Goal: Information Seeking & Learning: Learn about a topic

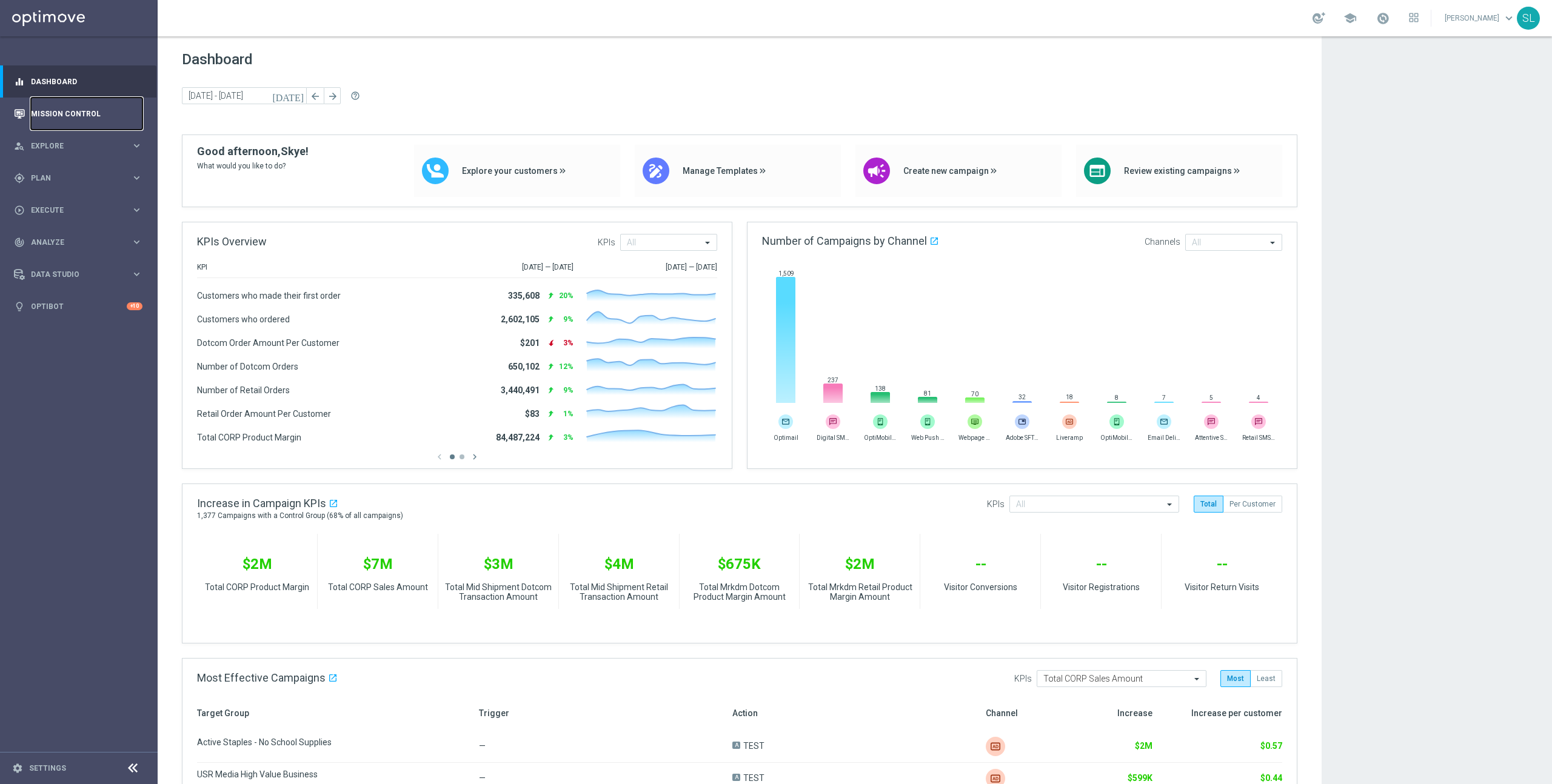
click at [42, 110] on link "Mission Control" at bounding box center [86, 113] width 111 height 32
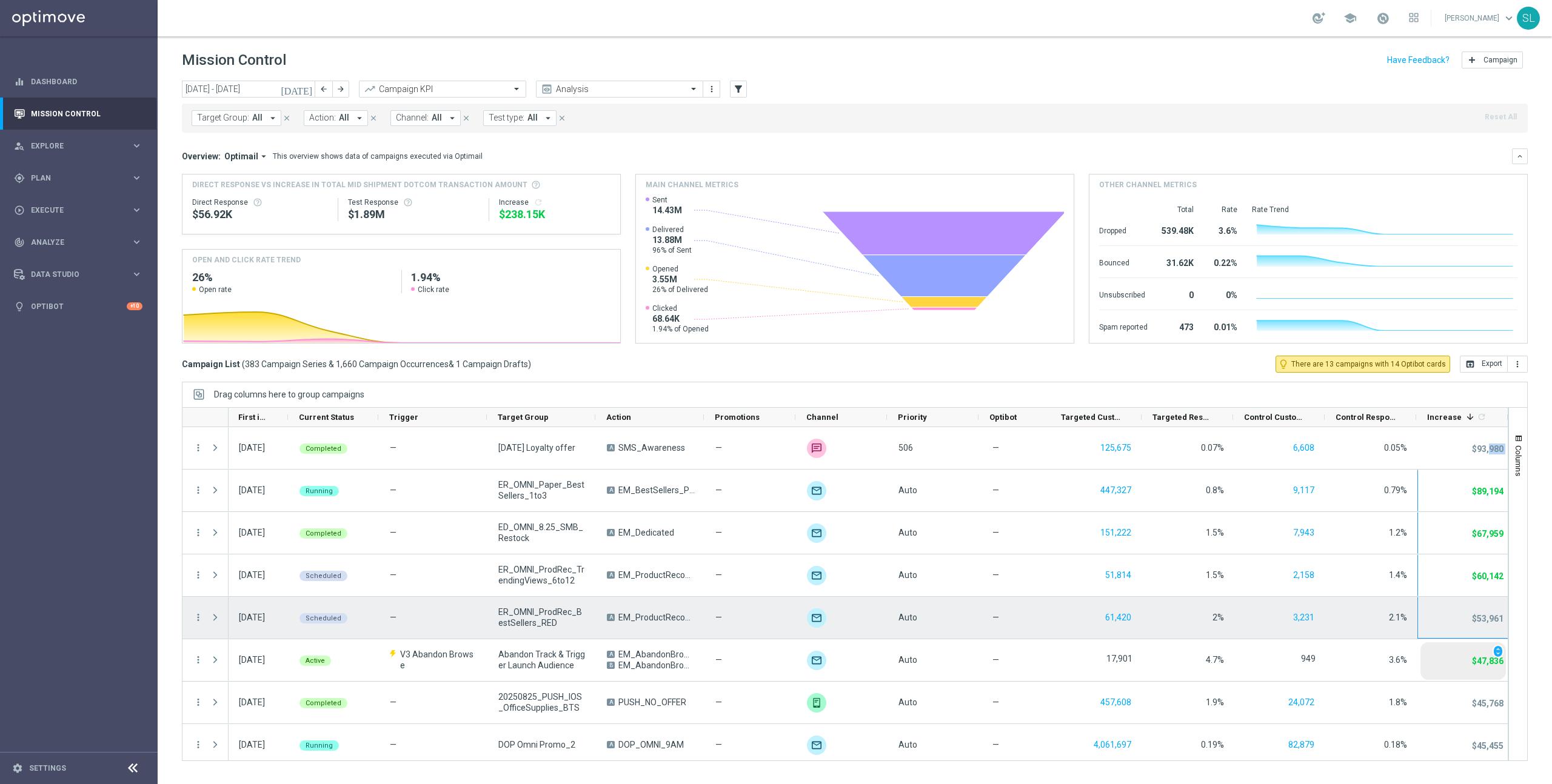
scroll to position [0, 1]
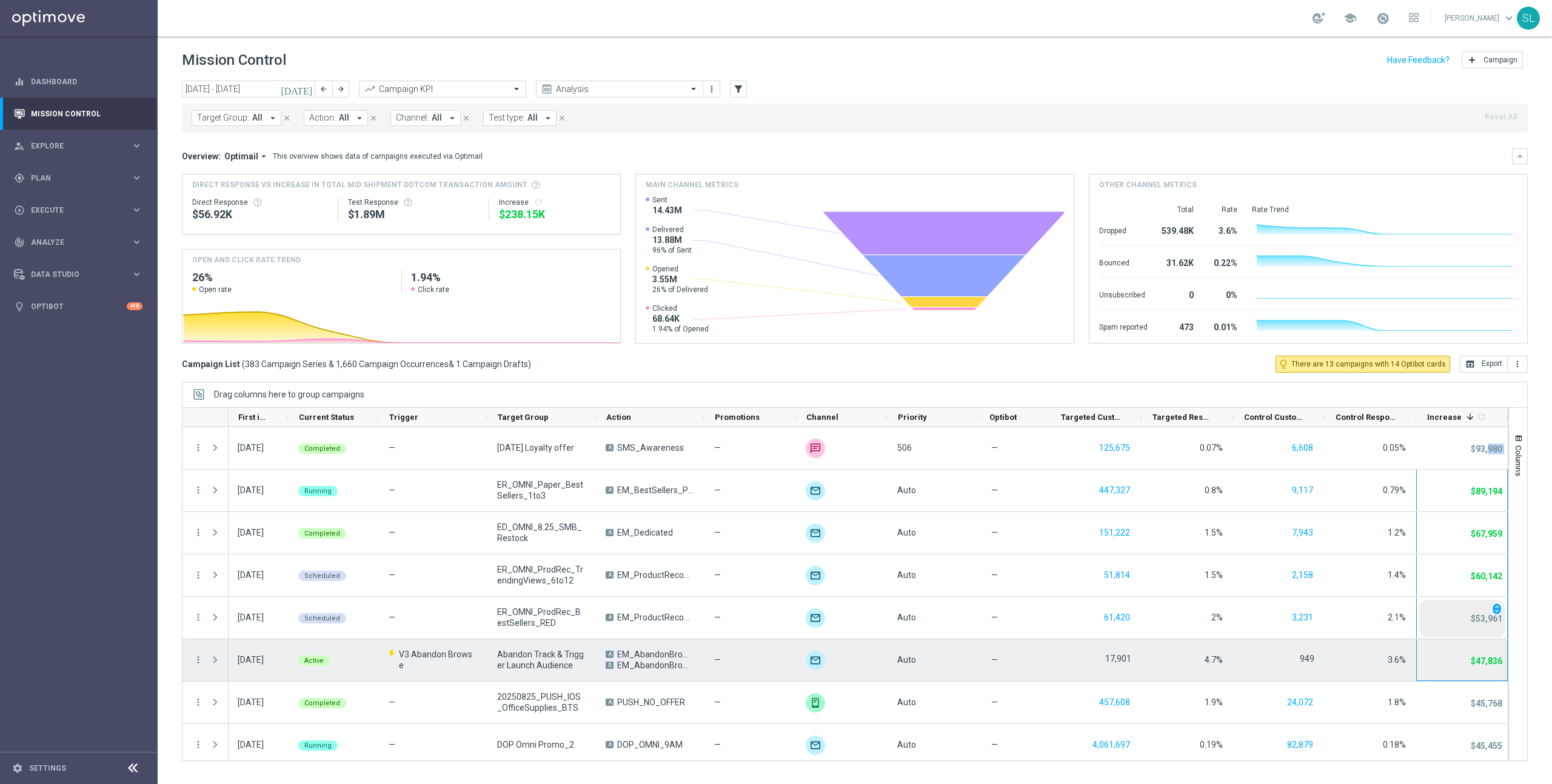
drag, startPoint x: 1489, startPoint y: 431, endPoint x: 1479, endPoint y: 617, distance: 186.3
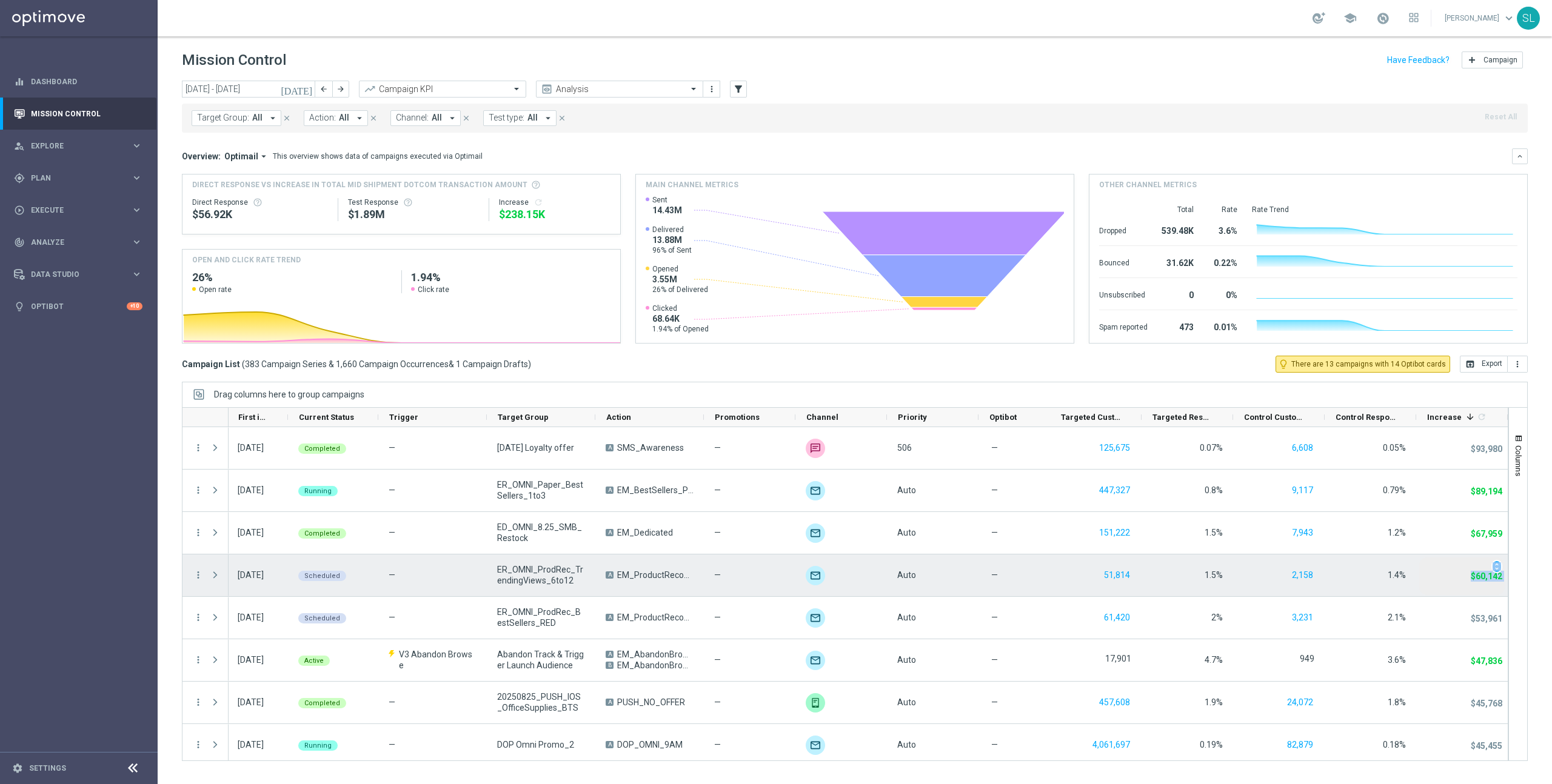
click at [1463, 589] on div "$60,142 unfold_more" at bounding box center [1462, 576] width 85 height 37
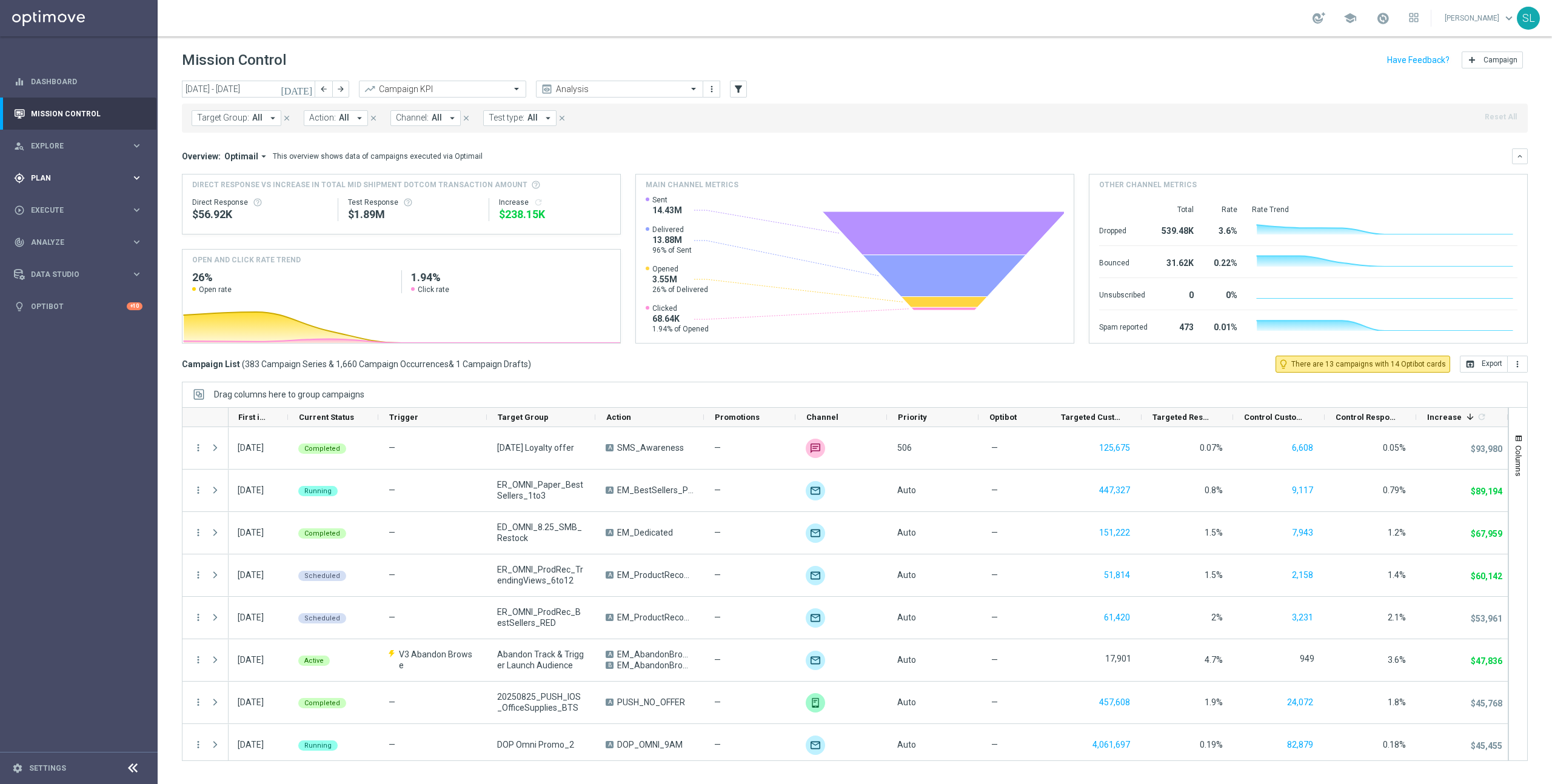
click at [53, 175] on span "Plan" at bounding box center [81, 178] width 100 height 7
click at [60, 203] on link "Target Groups" at bounding box center [79, 203] width 94 height 10
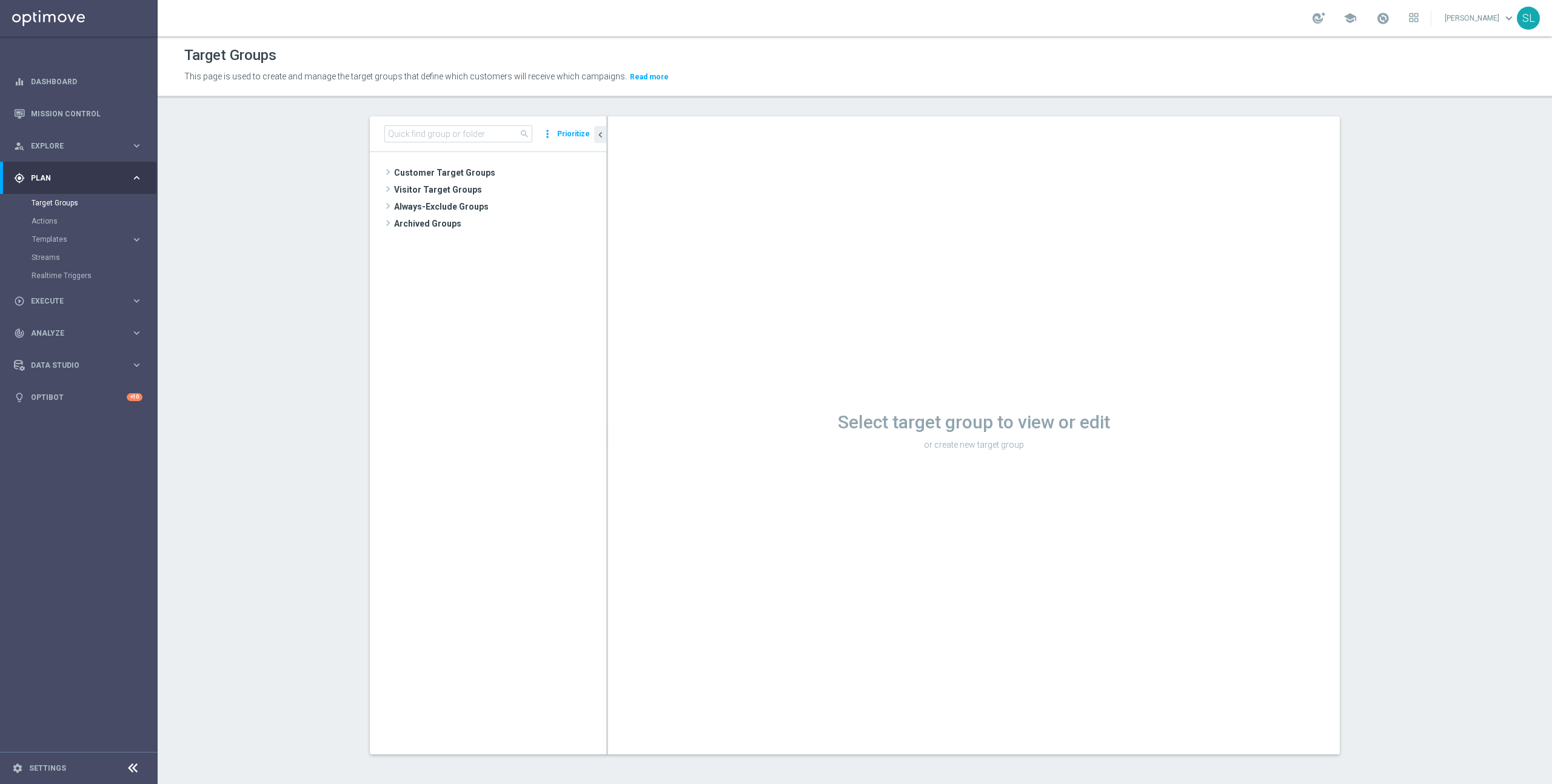
drag, startPoint x: 1467, startPoint y: 321, endPoint x: 1460, endPoint y: 323, distance: 7.3
click at [1467, 321] on section "search more_vert Prioritize Customer Target Groups library_add create_new_folder" at bounding box center [855, 445] width 1394 height 657
click at [455, 134] on input at bounding box center [459, 134] width 148 height 17
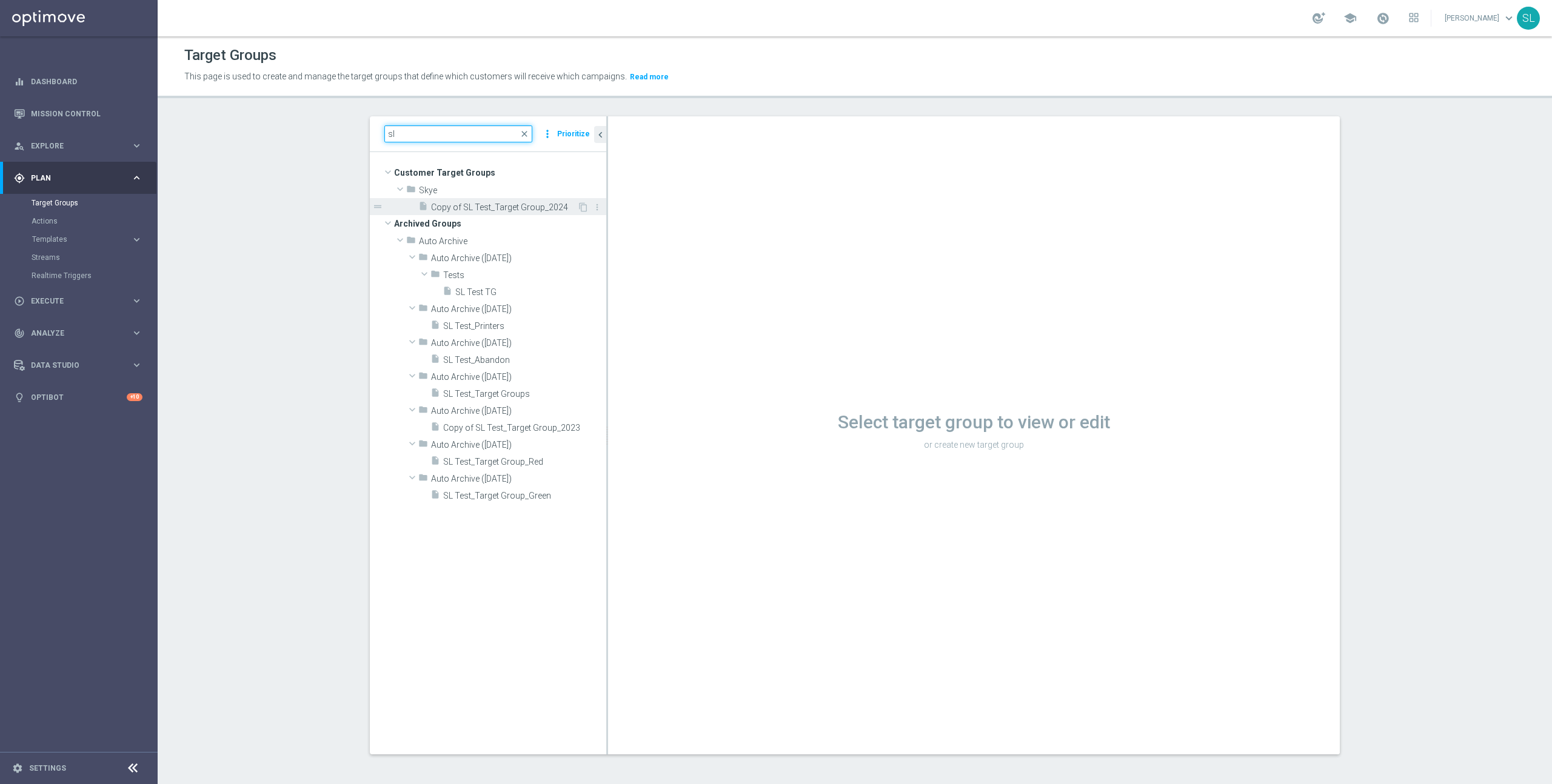
type input "sl"
click at [491, 210] on span "Copy of SL Test_Target Group_2024" at bounding box center [504, 208] width 146 height 10
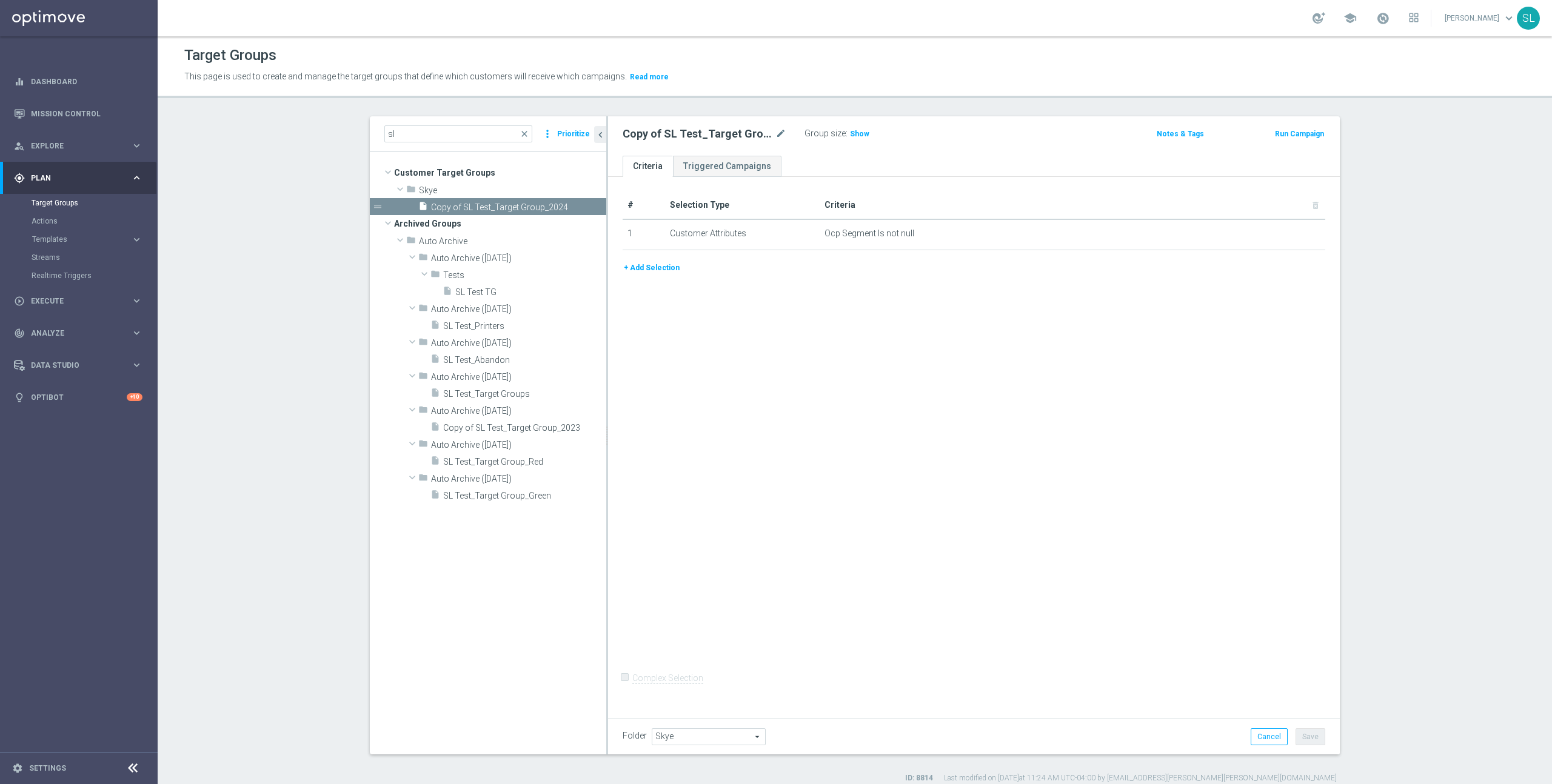
scroll to position [12, 0]
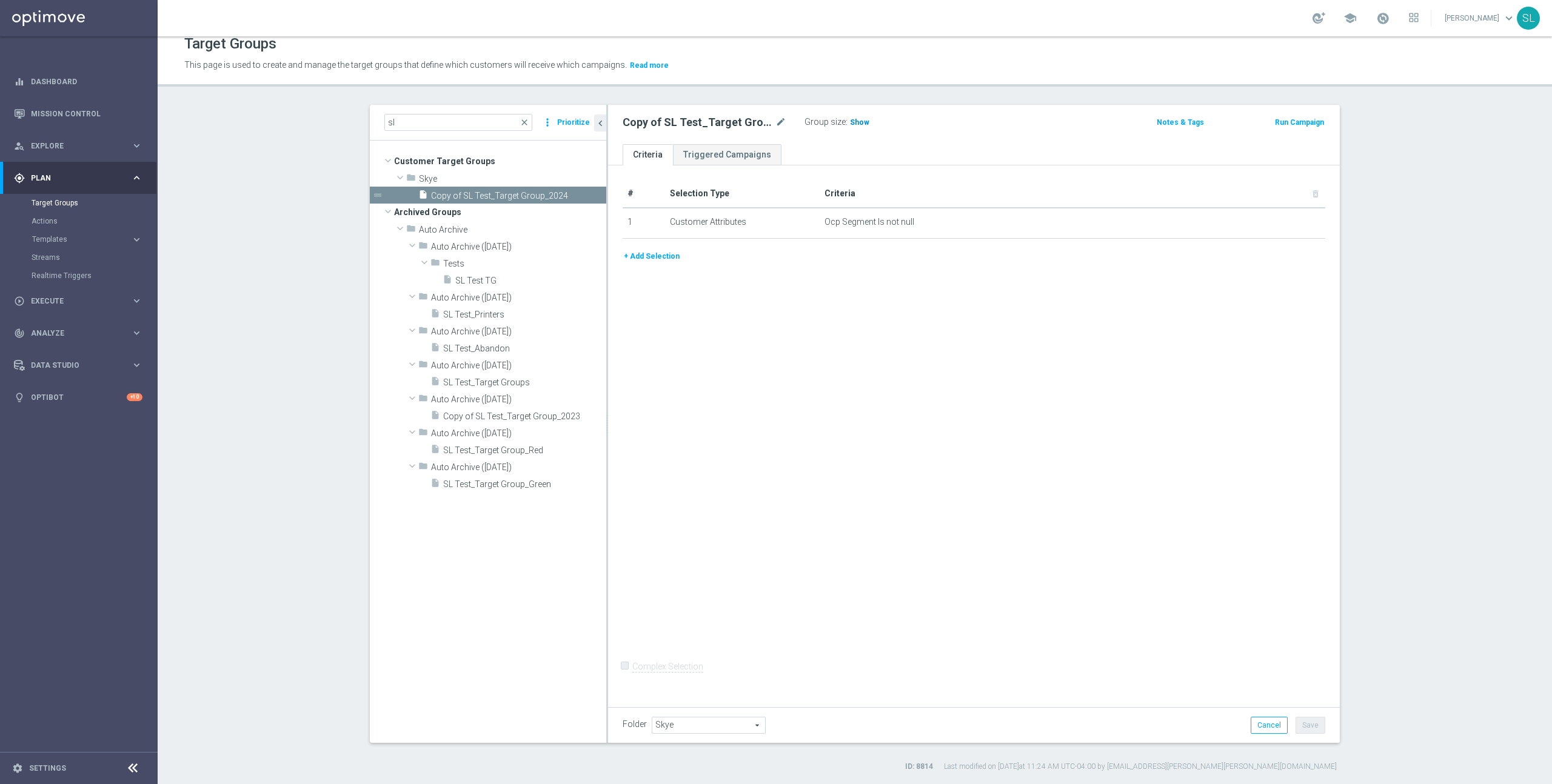
click at [851, 122] on span "Show" at bounding box center [860, 122] width 20 height 9
click at [863, 119] on span "58,522,794" at bounding box center [870, 124] width 40 height 12
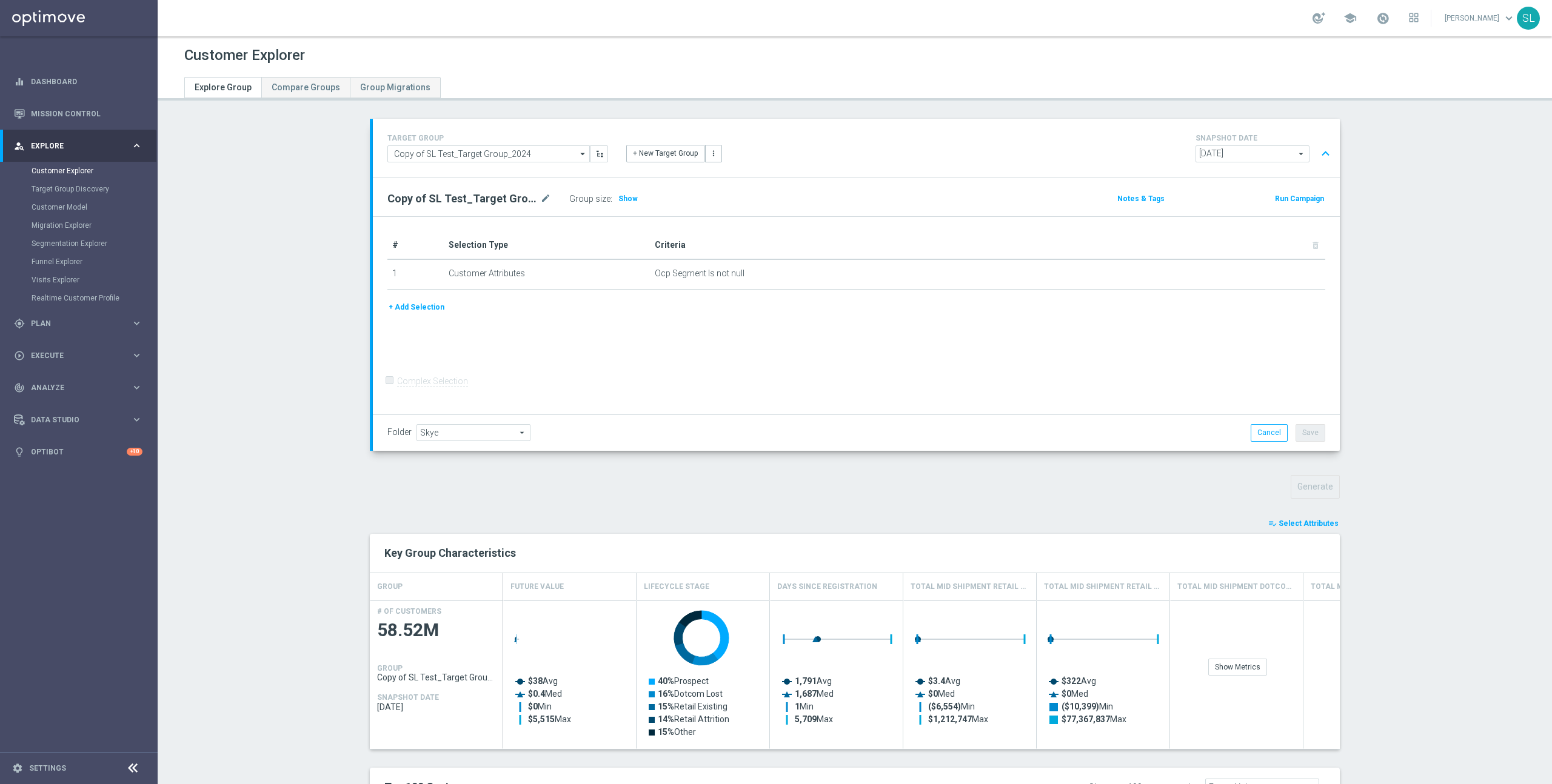
drag, startPoint x: 1322, startPoint y: 524, endPoint x: 1322, endPoint y: 545, distance: 21.0
click at [1322, 524] on span "Select Attributes" at bounding box center [1309, 523] width 60 height 9
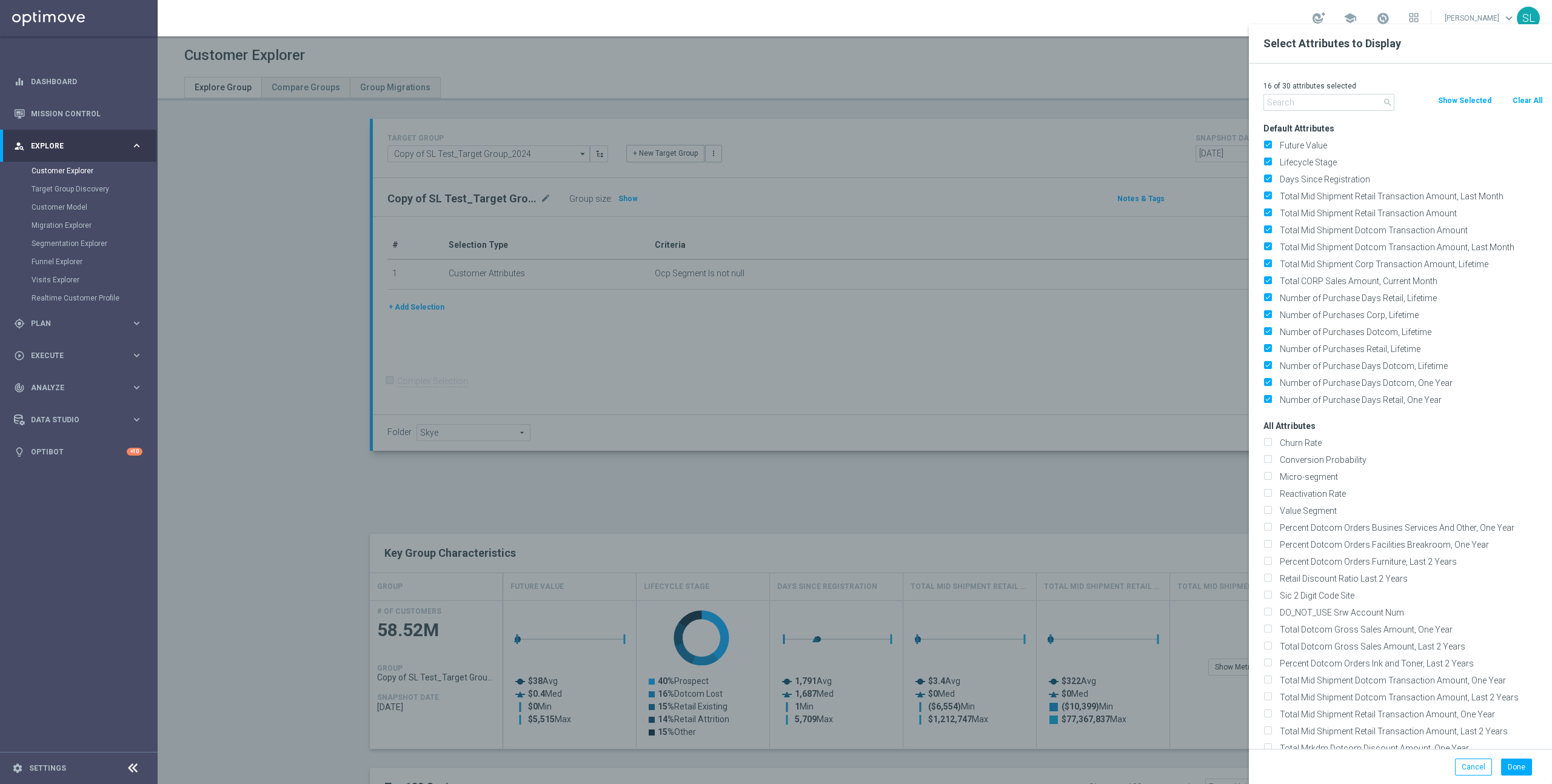
click at [1525, 102] on button "Clear All" at bounding box center [1527, 100] width 32 height 13
checkbox input "false"
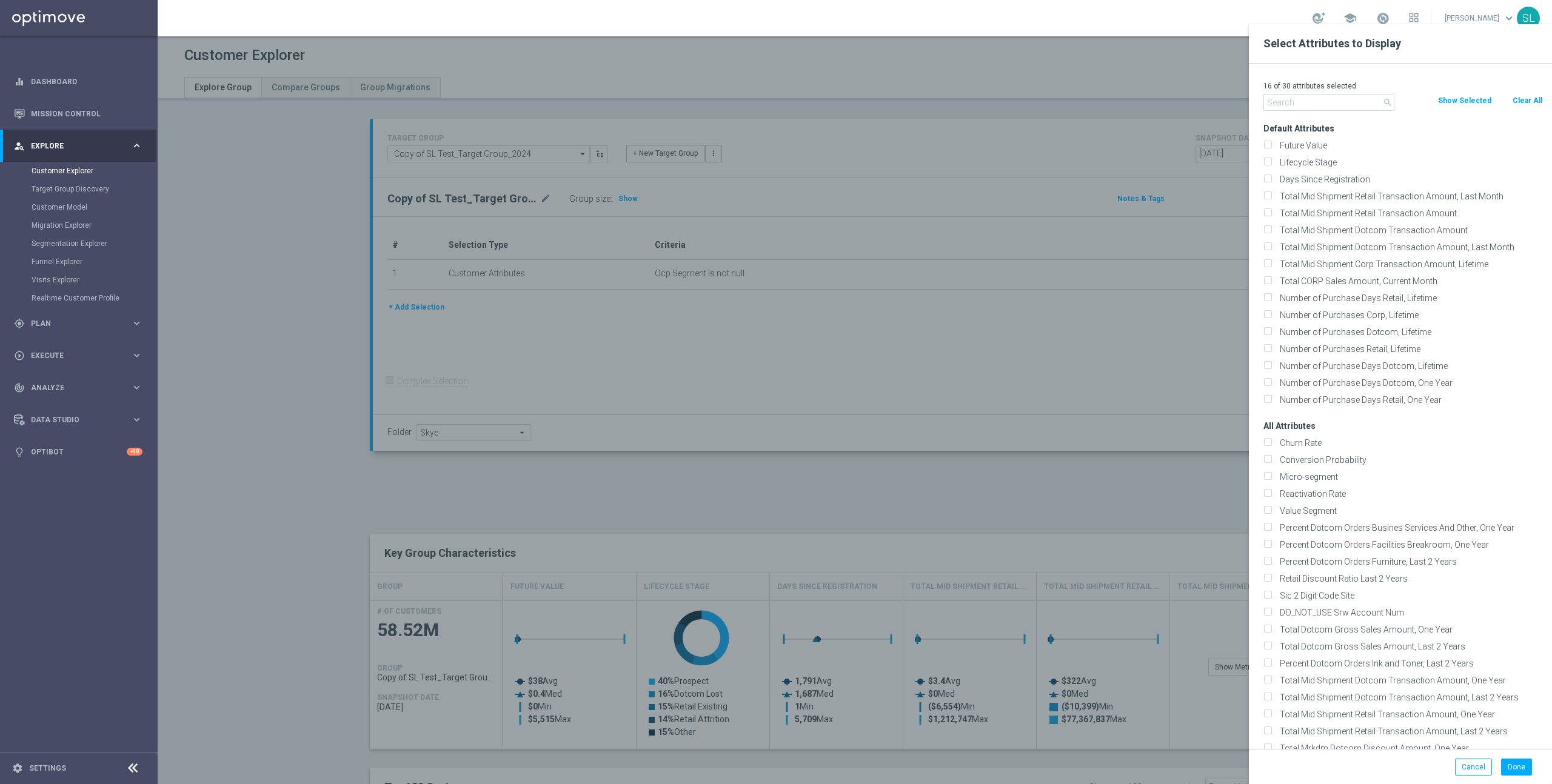
checkbox input "false"
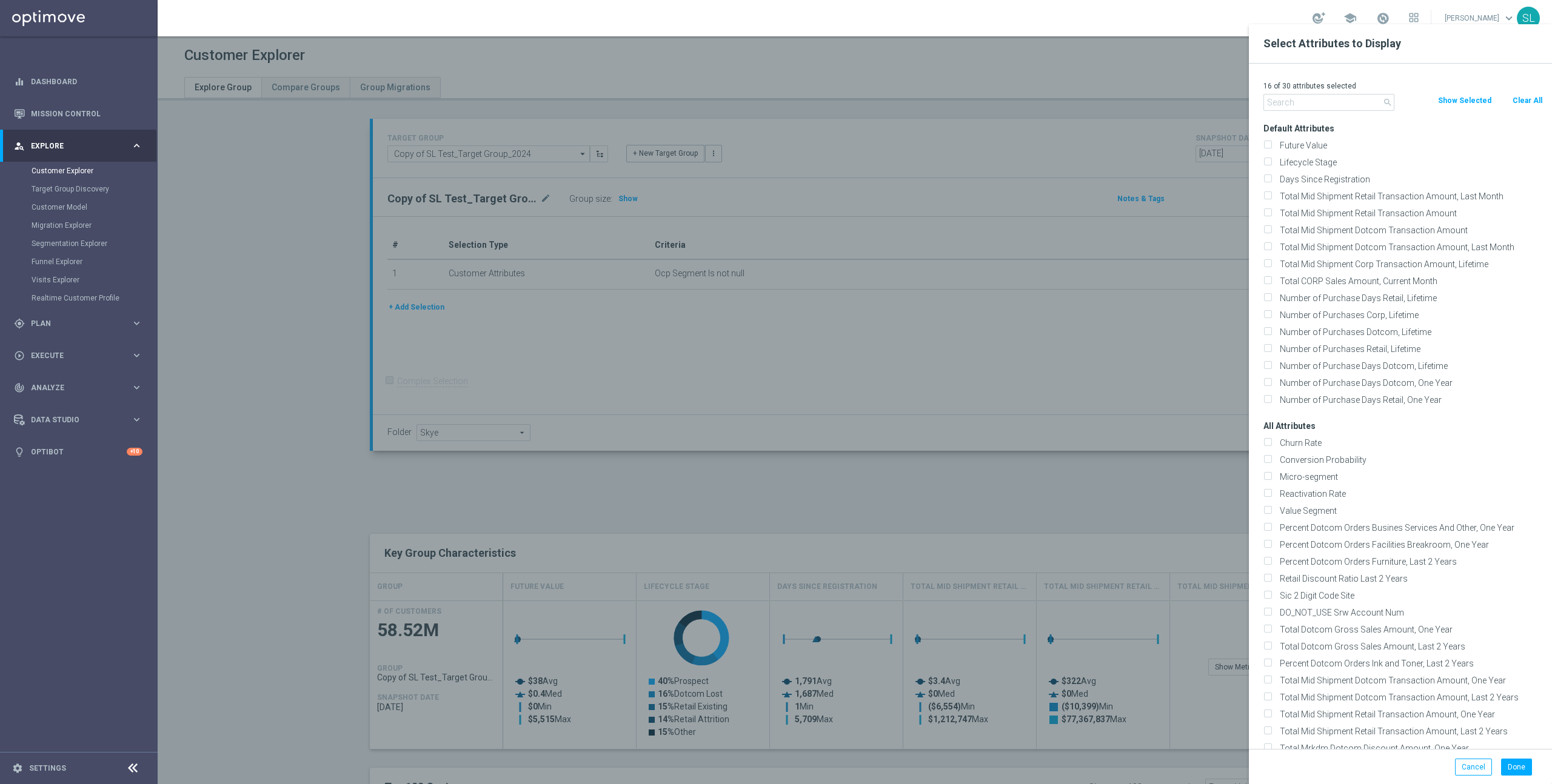
checkbox input "false"
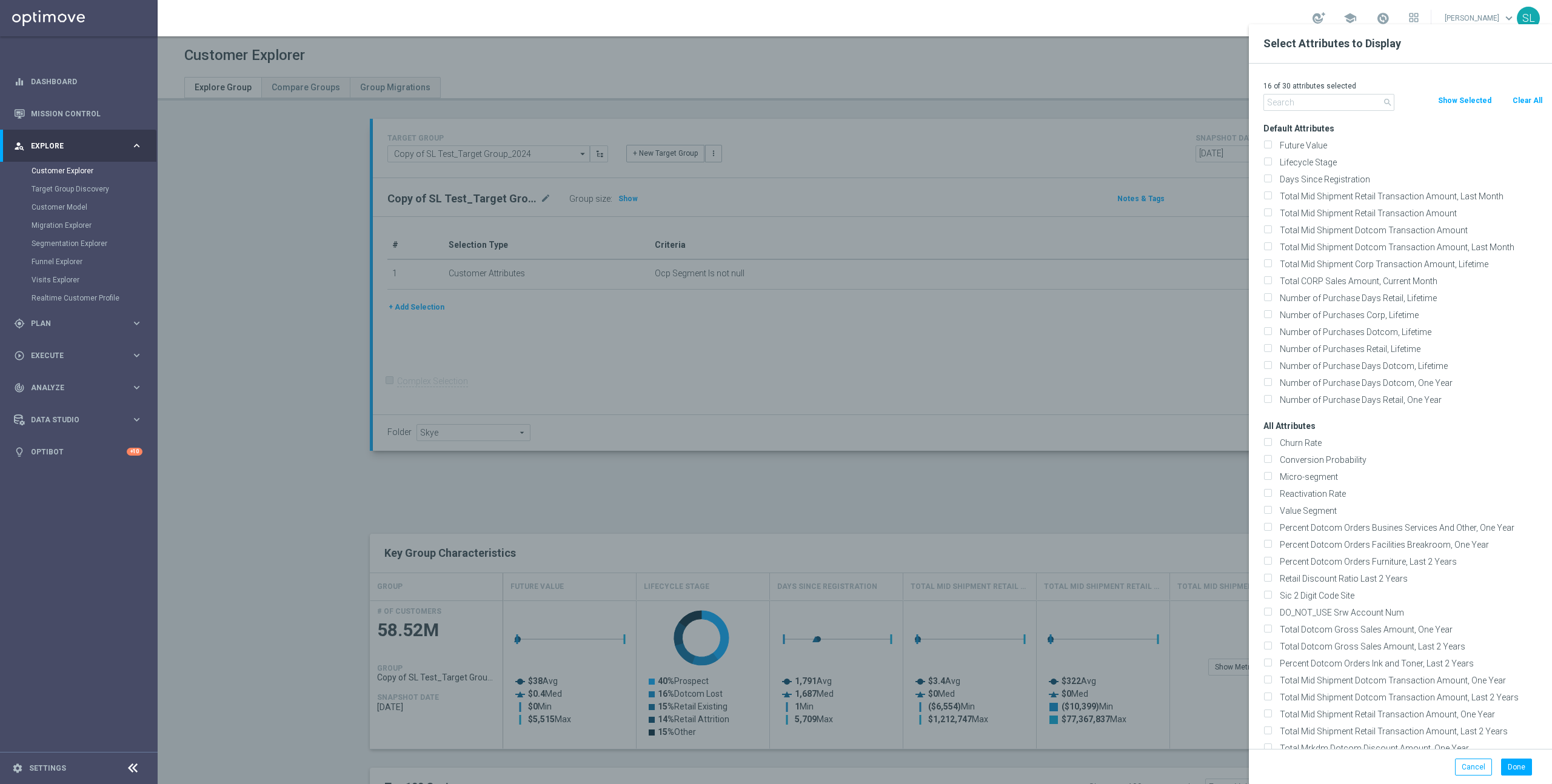
checkbox input "false"
click at [1354, 107] on input "text" at bounding box center [1329, 102] width 131 height 17
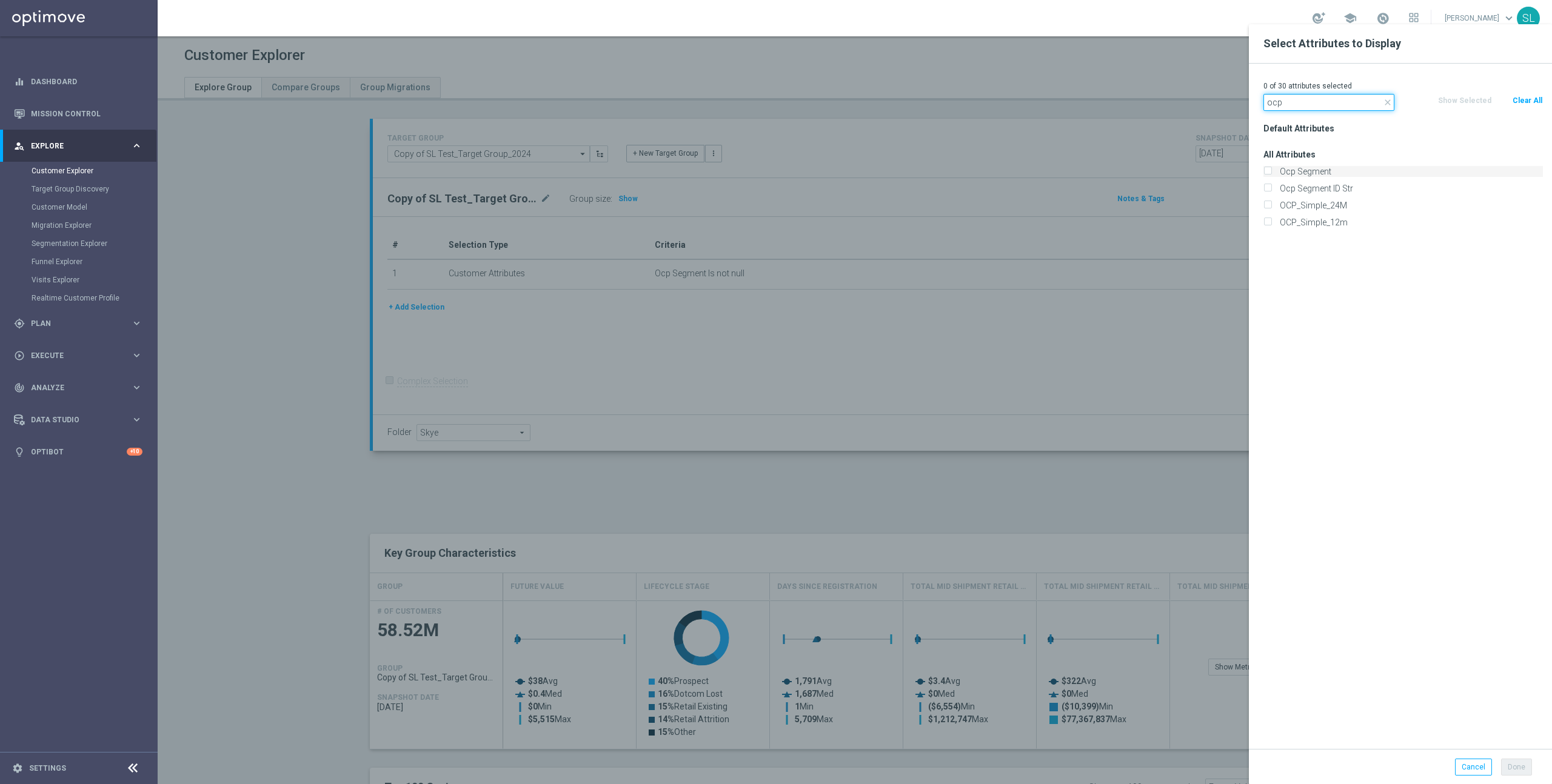
type input "ocp"
click at [1313, 169] on label "Ocp Segment" at bounding box center [1409, 172] width 267 height 11
click at [1272, 169] on input "Ocp Segment" at bounding box center [1268, 173] width 8 height 8
checkbox input "true"
click at [1327, 221] on label "OCP_Simple_12m" at bounding box center [1409, 222] width 267 height 11
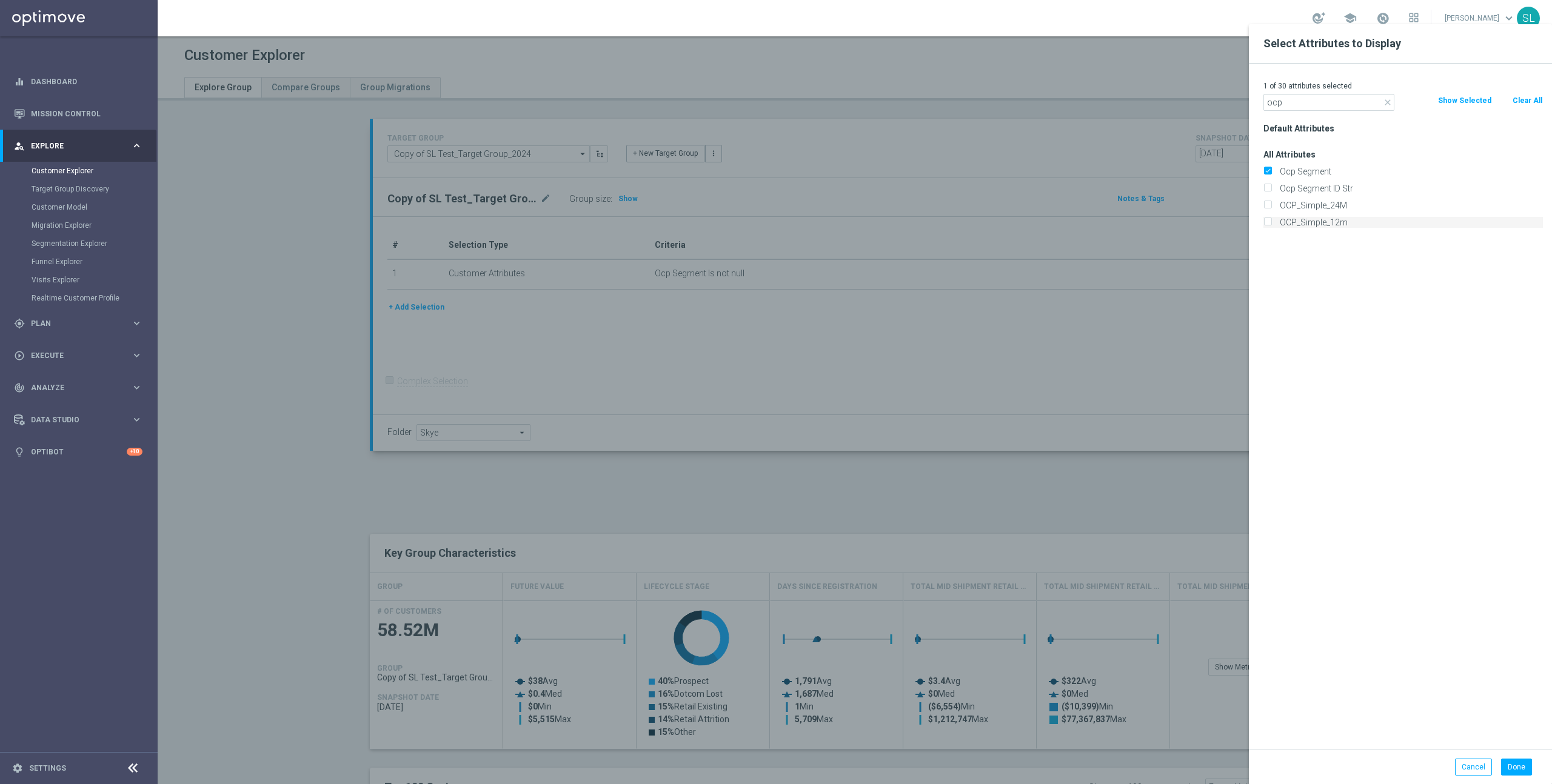
click at [1272, 221] on input "OCP_Simple_12m" at bounding box center [1268, 224] width 8 height 8
checkbox input "true"
click at [1517, 763] on button "Done" at bounding box center [1516, 768] width 31 height 17
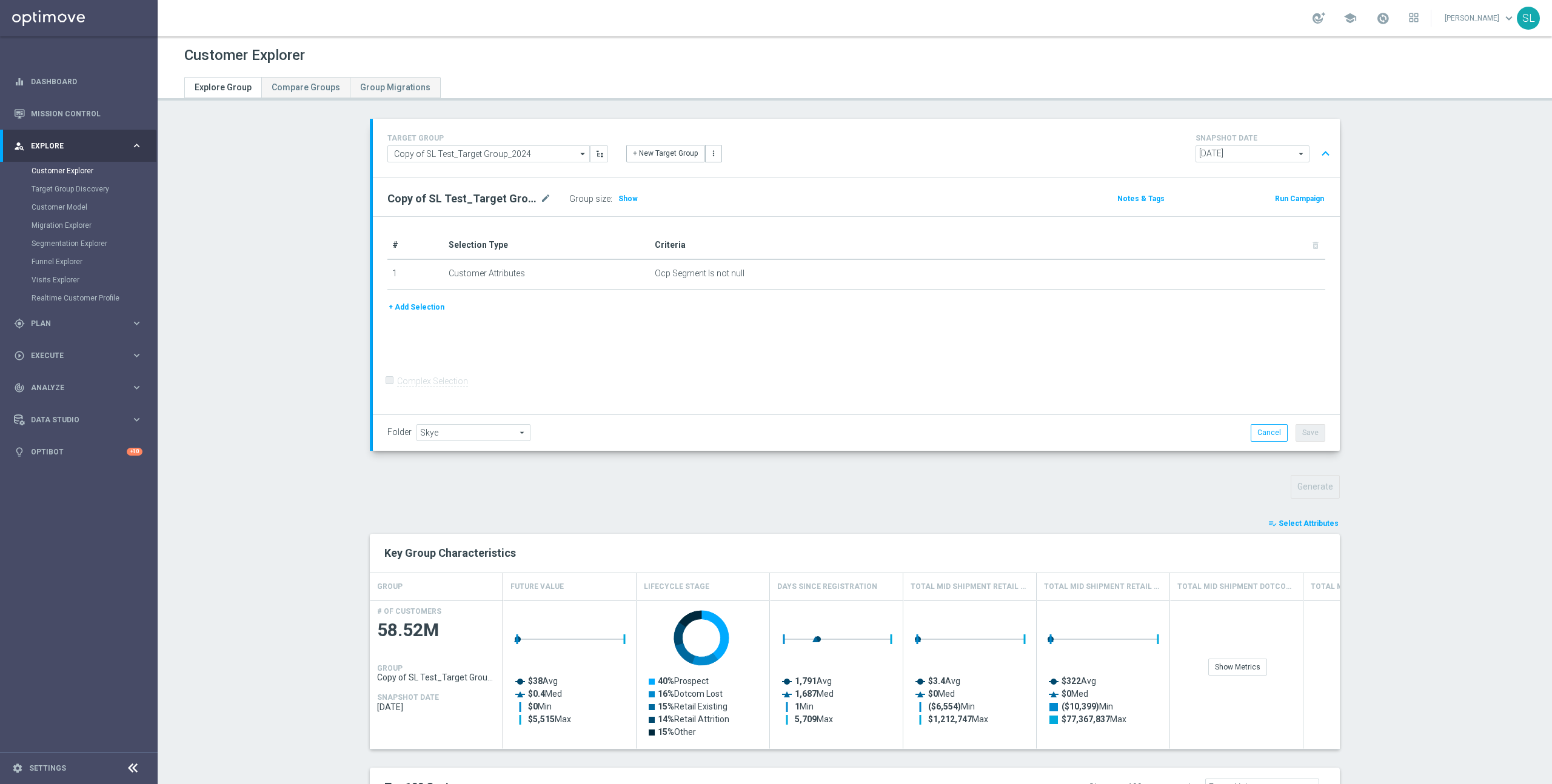
type input "Search"
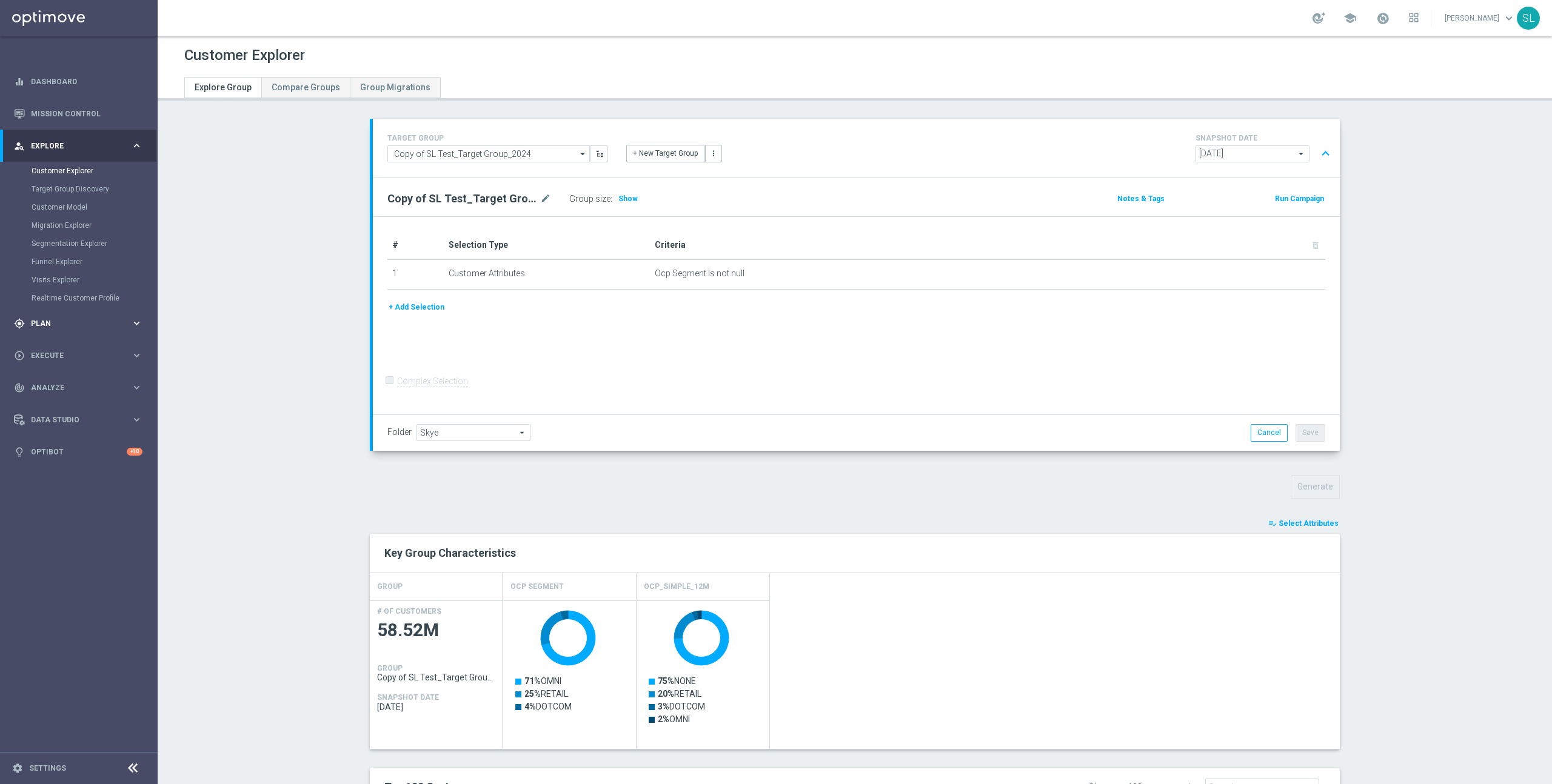
click at [73, 322] on span "Plan" at bounding box center [81, 324] width 100 height 7
click at [69, 302] on span "Execute" at bounding box center [81, 301] width 100 height 7
click at [54, 208] on span "Execute" at bounding box center [81, 210] width 100 height 7
click at [49, 179] on span "Plan" at bounding box center [81, 178] width 100 height 7
click at [61, 241] on span "Templates" at bounding box center [75, 239] width 86 height 7
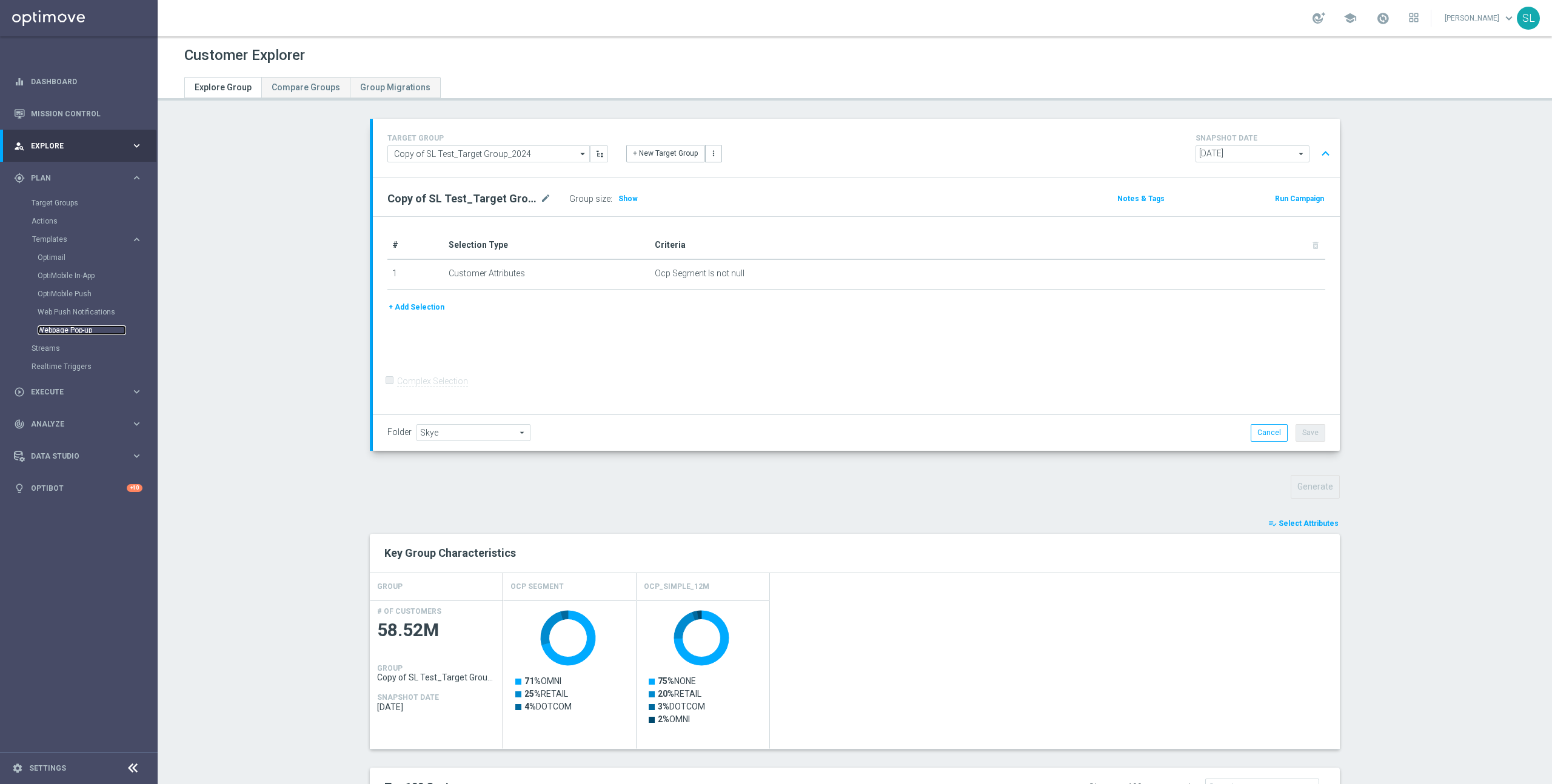
click at [71, 334] on link "Webpage Pop-up" at bounding box center [81, 330] width 88 height 10
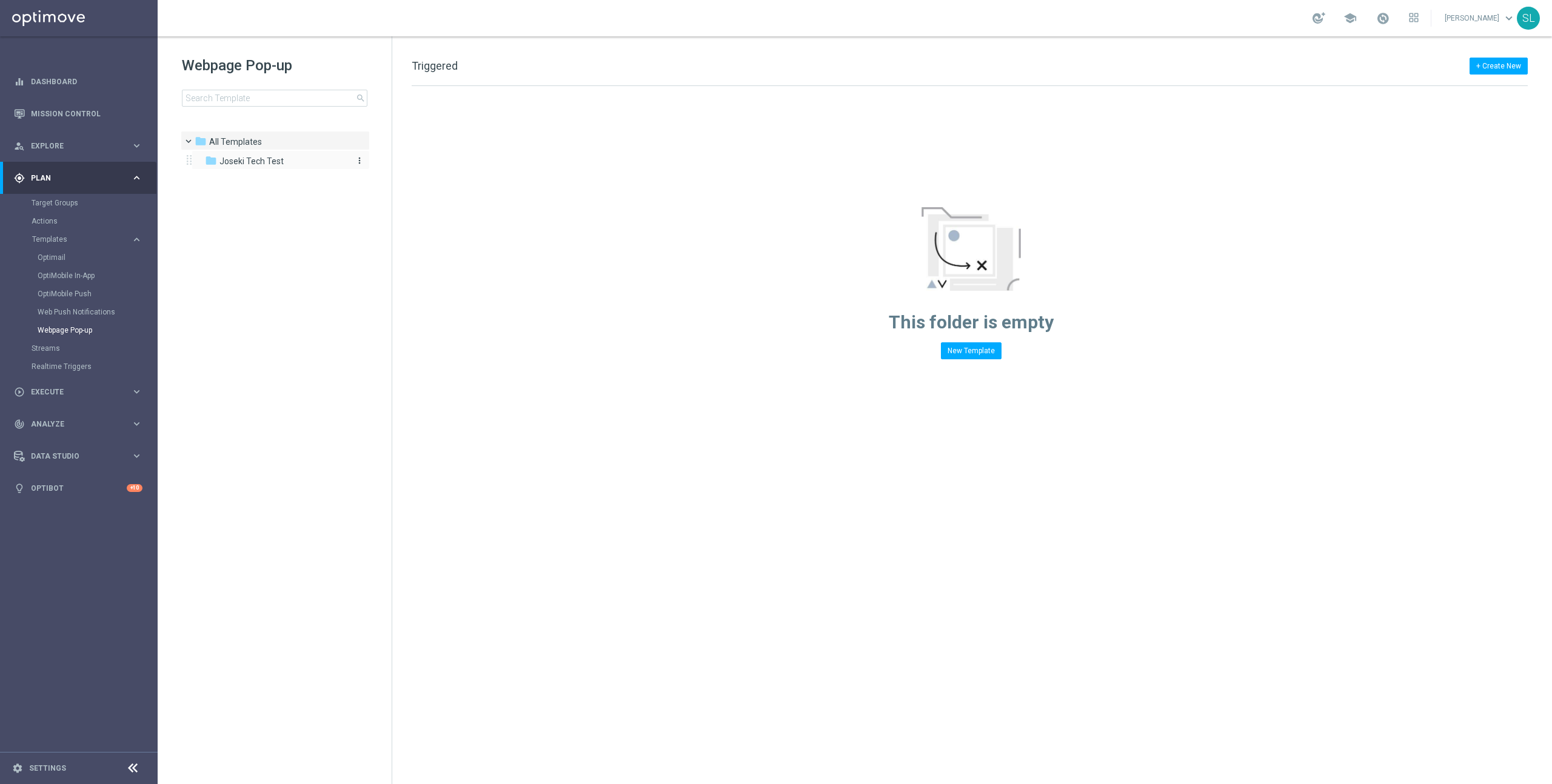
click at [260, 160] on span "Joseki Tech Test" at bounding box center [252, 161] width 64 height 11
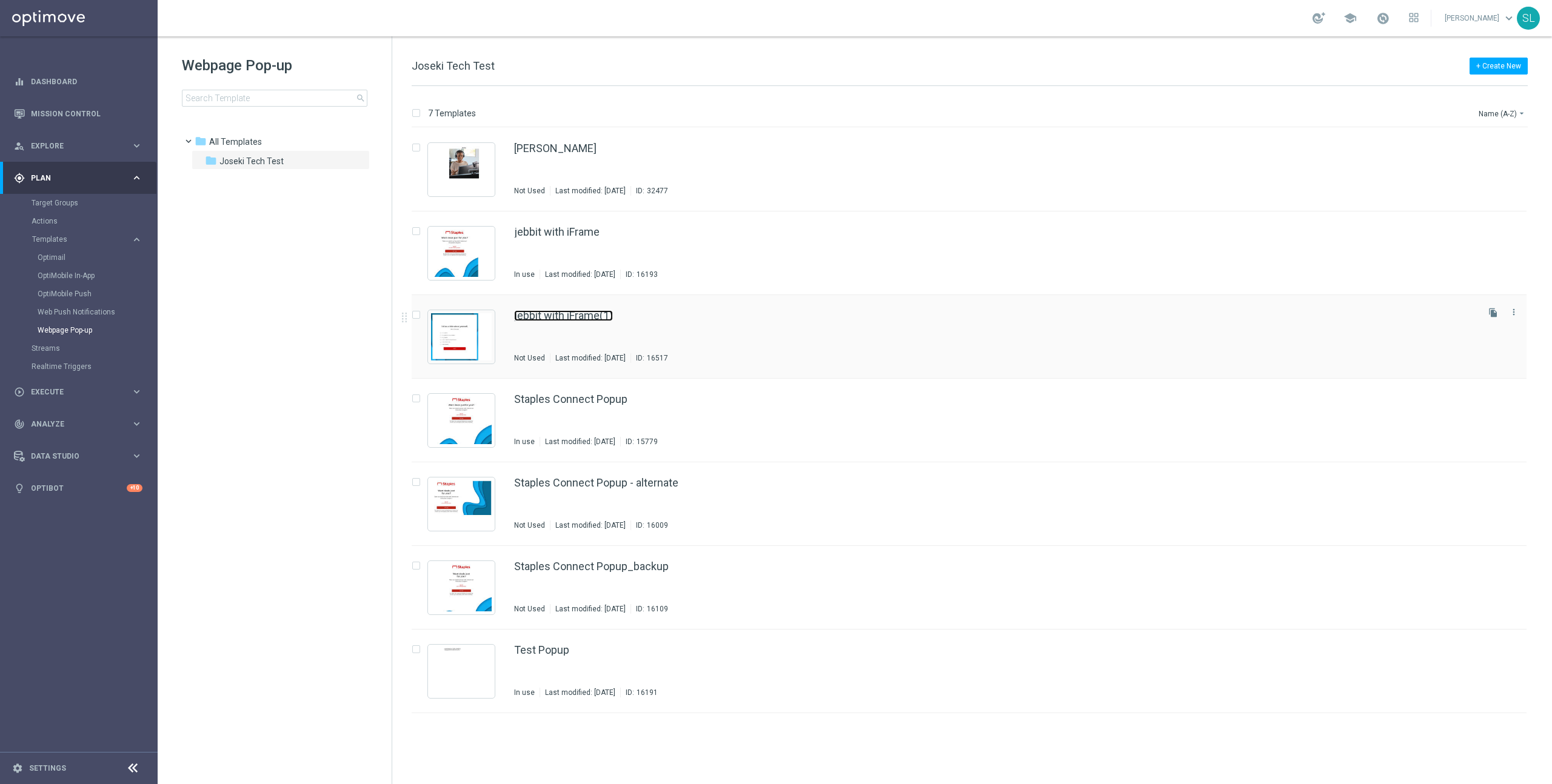
click at [594, 316] on link "jebbit with iFrame(1)" at bounding box center [563, 316] width 99 height 11
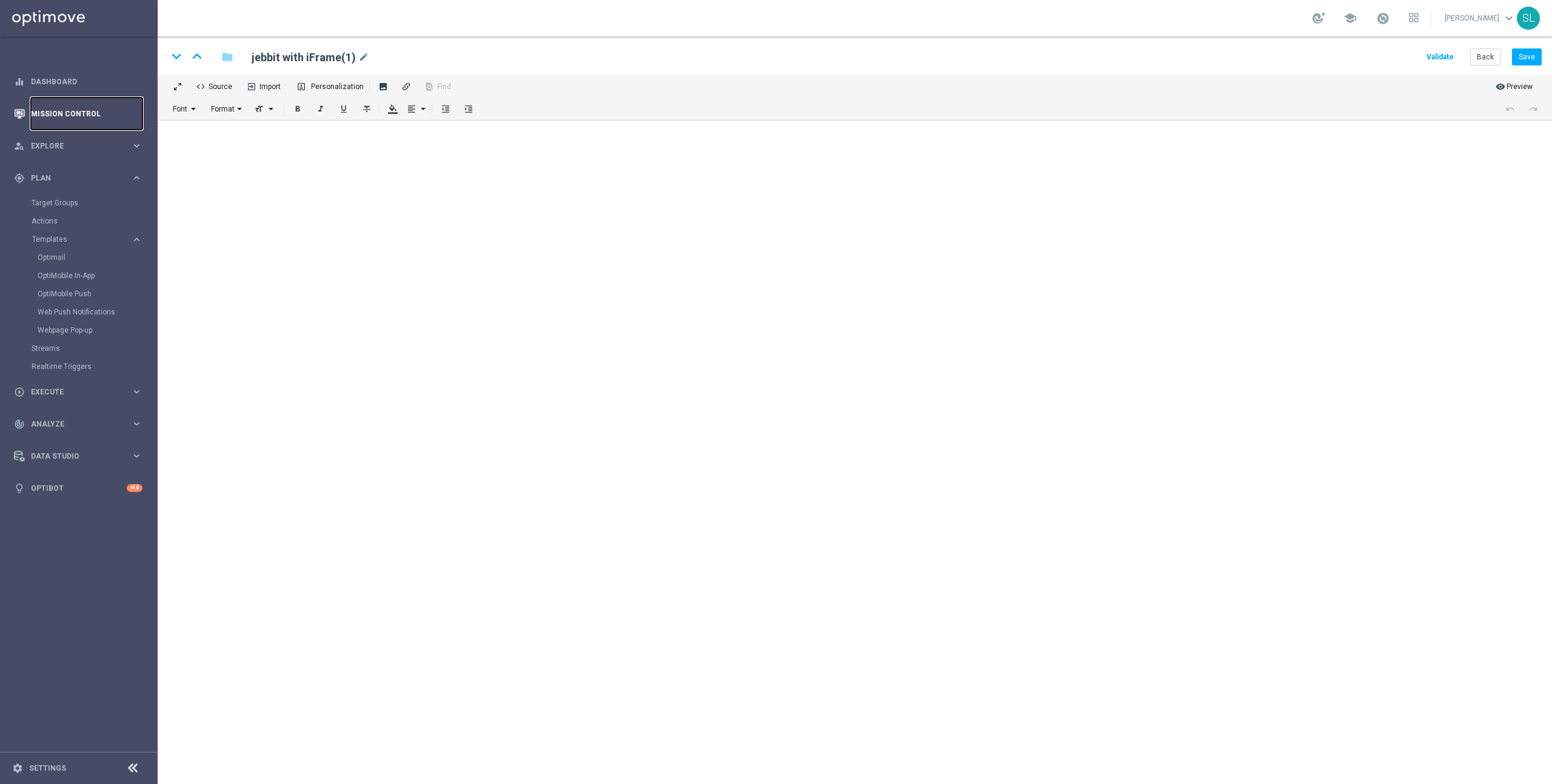
click at [53, 108] on link "Mission Control" at bounding box center [86, 113] width 111 height 32
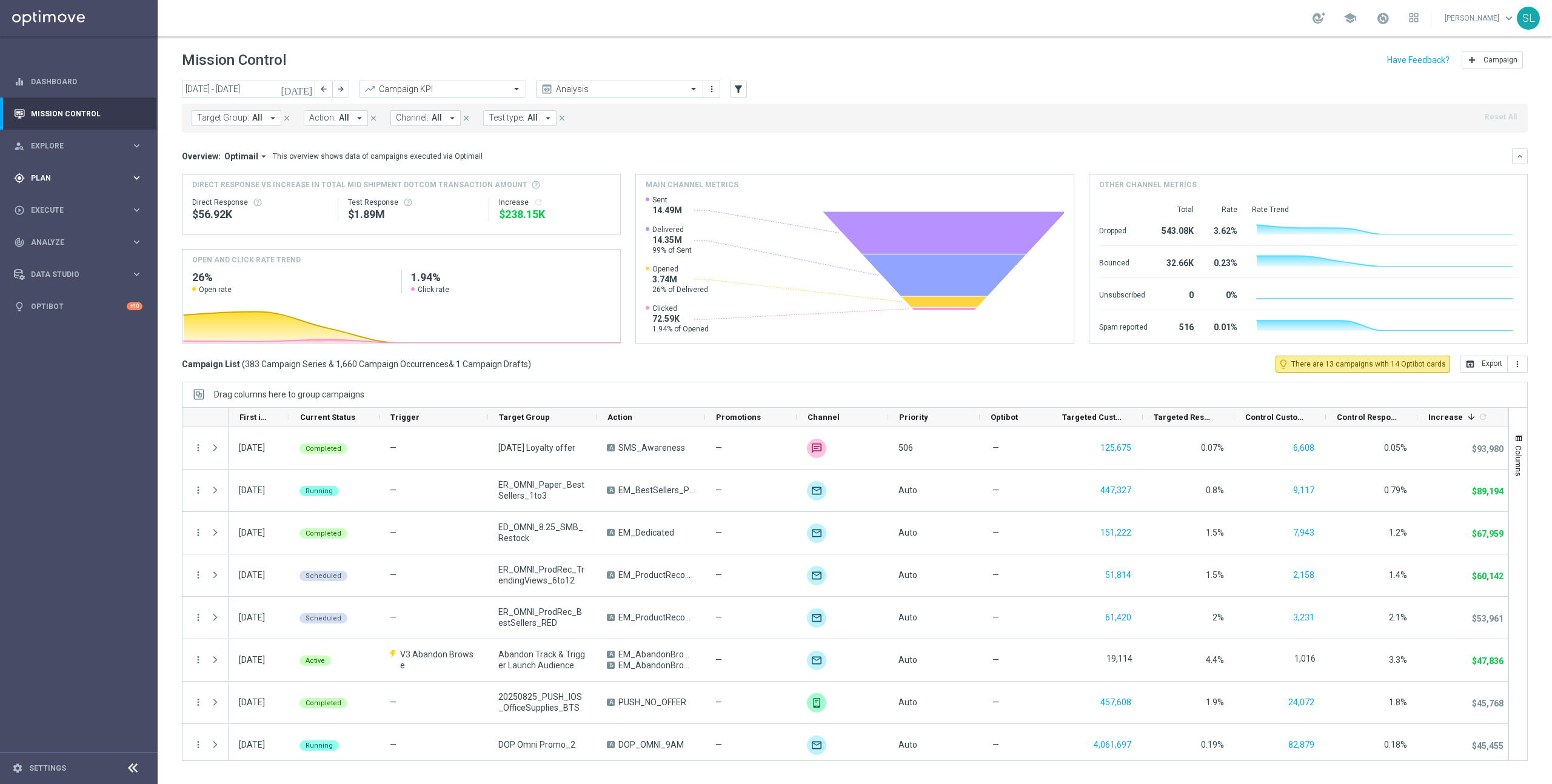
click at [61, 175] on span "Plan" at bounding box center [81, 178] width 100 height 7
click at [64, 331] on link "Webpage Pop-up" at bounding box center [81, 330] width 88 height 10
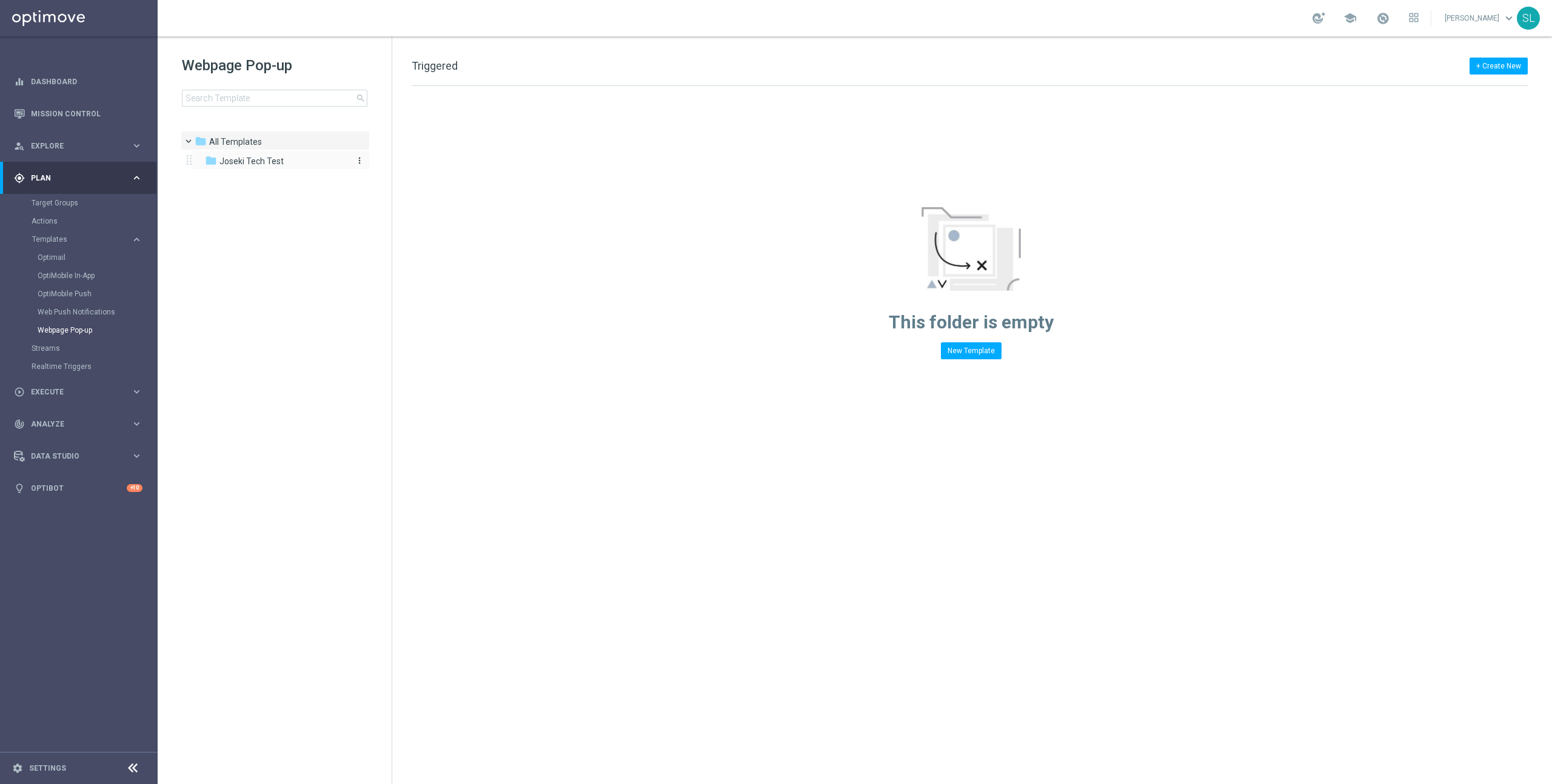
click at [286, 162] on div "folder Joseki Tech Test" at bounding box center [274, 161] width 140 height 14
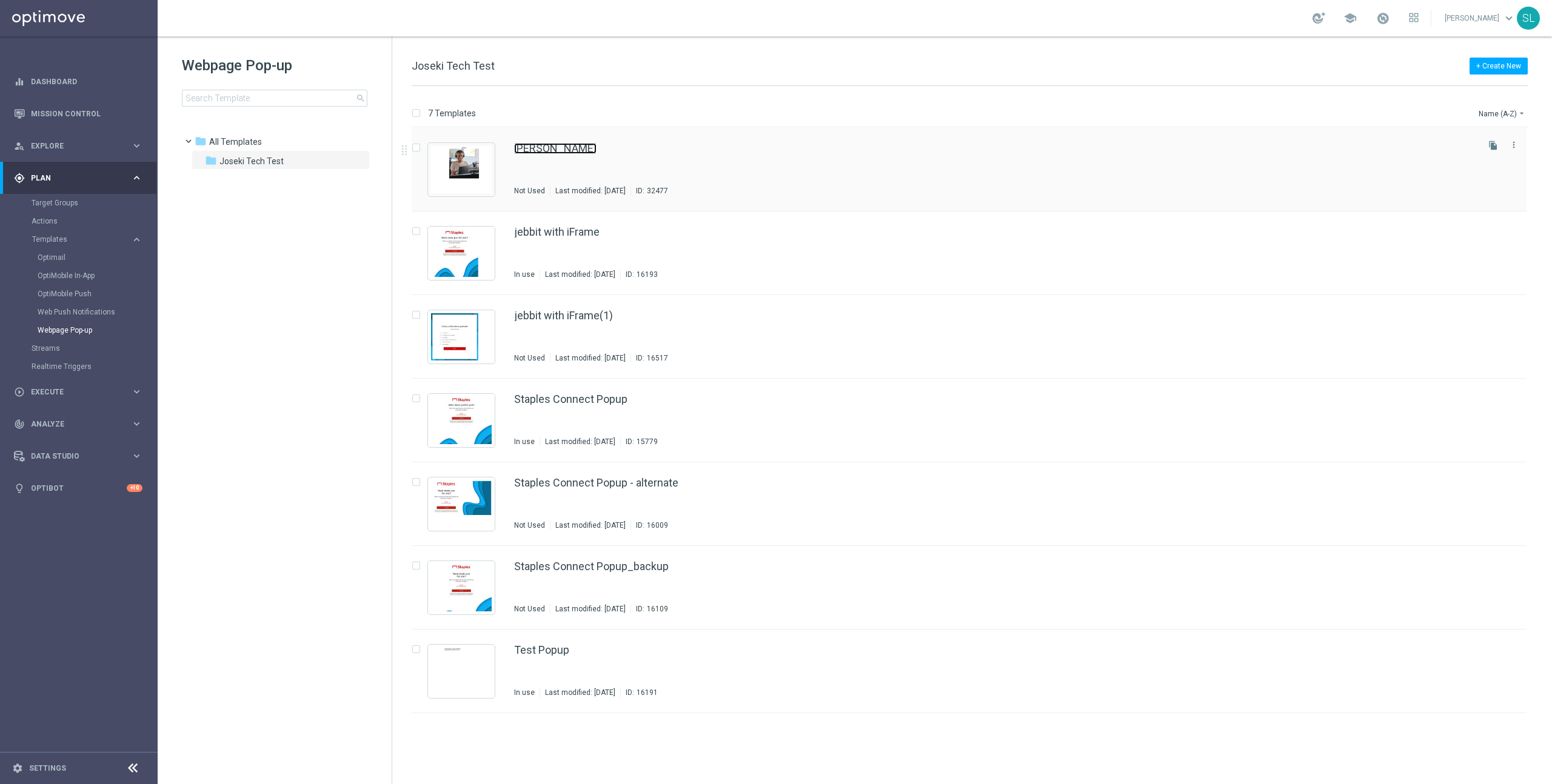
click at [542, 153] on link "[PERSON_NAME]" at bounding box center [556, 148] width 83 height 11
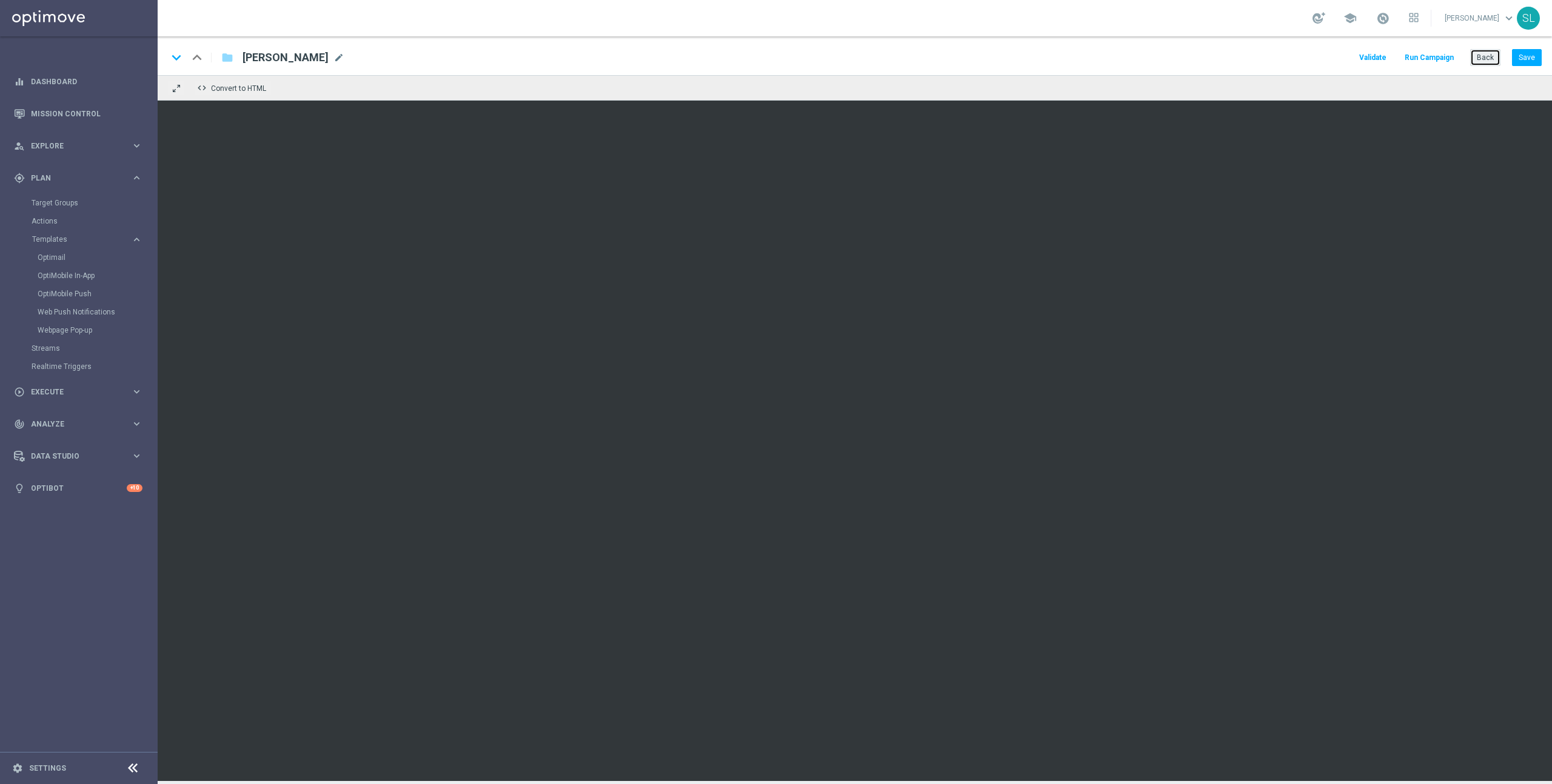
click at [1488, 57] on button "Back" at bounding box center [1485, 58] width 30 height 17
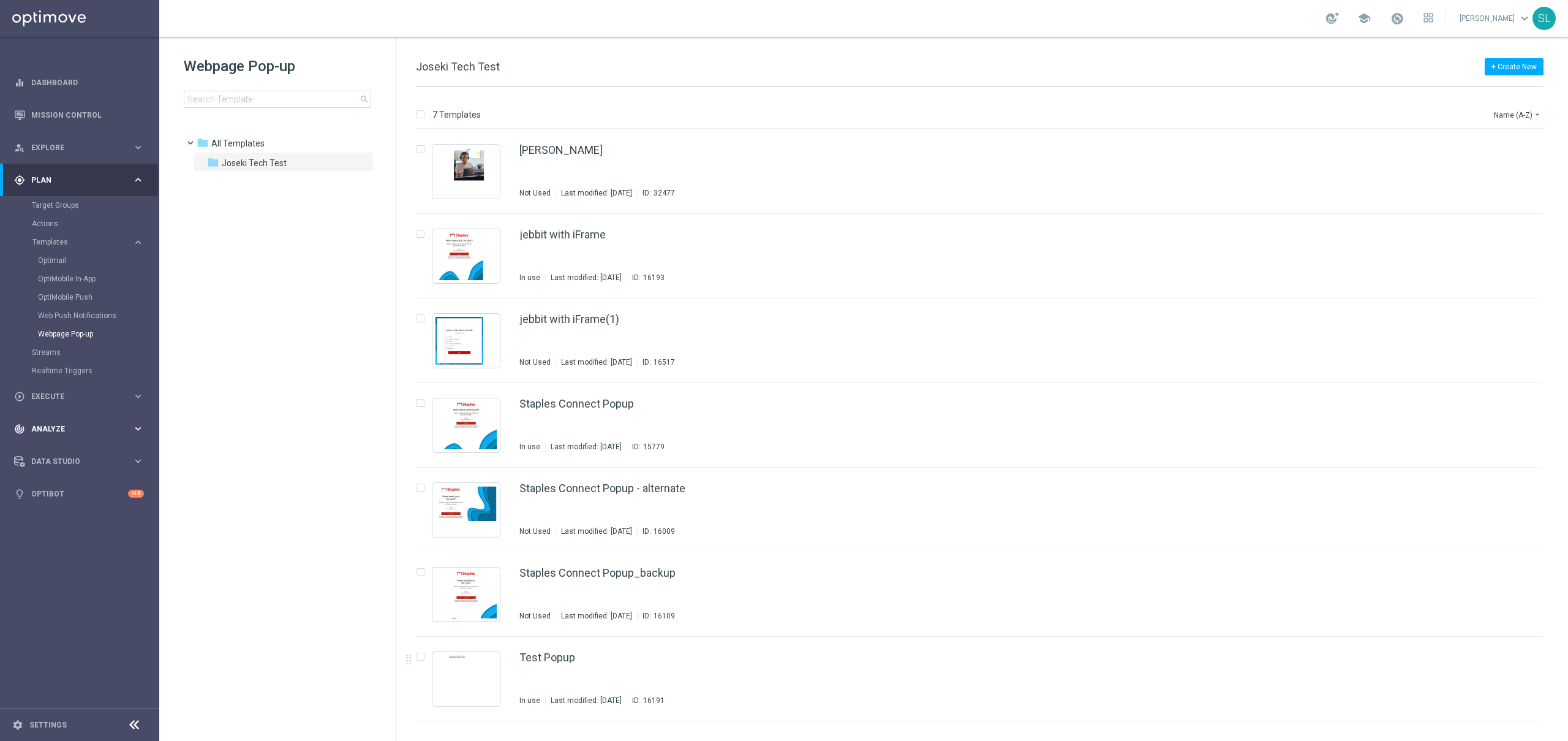
click at [46, 422] on div "track_changes Analyze keyboard_arrow_right" at bounding box center [79, 428] width 158 height 32
click at [70, 358] on span "BI Studio" at bounding box center [76, 362] width 87 height 7
click at [91, 455] on link "Weekly Campaigns Report" at bounding box center [82, 454] width 89 height 10
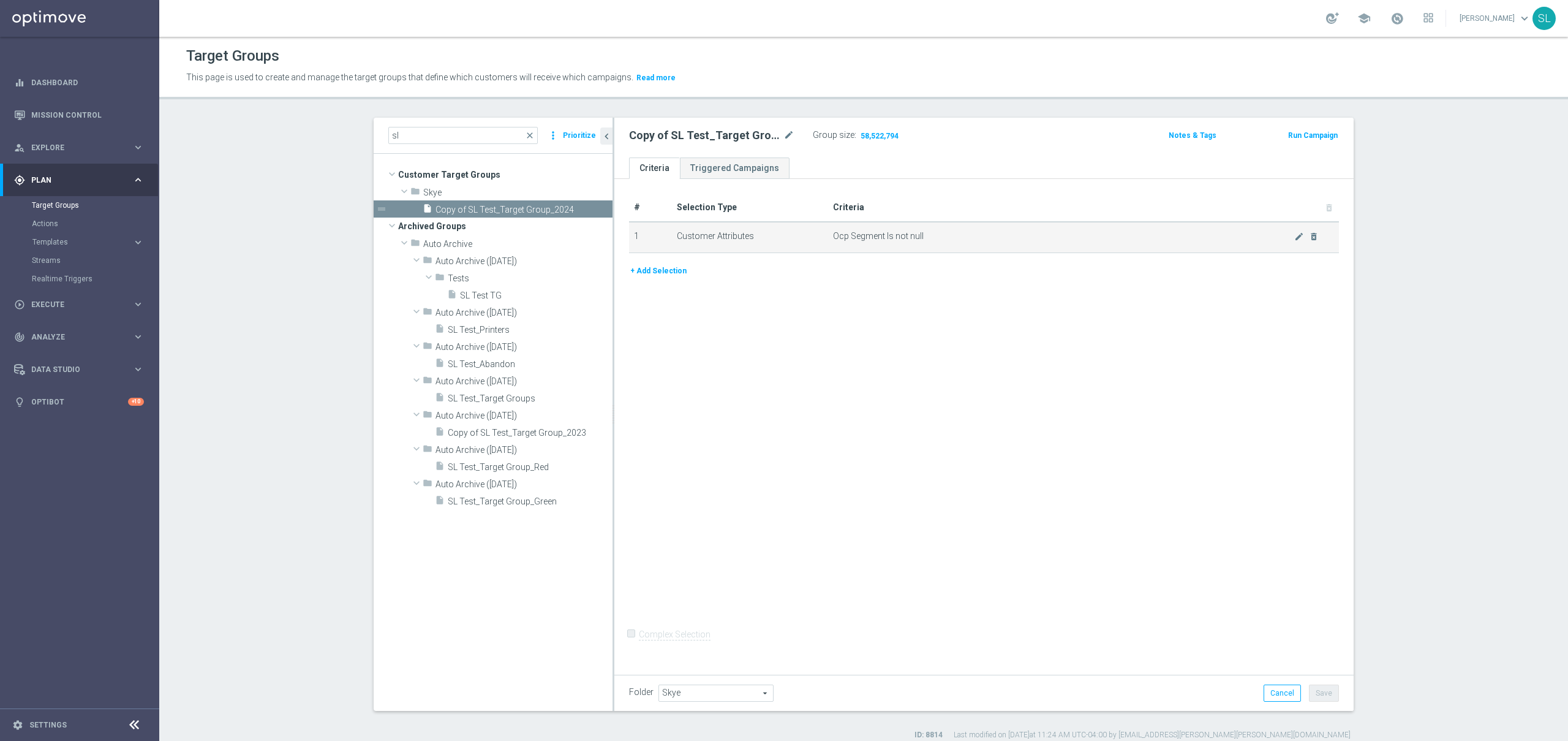
drag, startPoint x: 937, startPoint y: 237, endPoint x: 698, endPoint y: 226, distance: 239.3
click at [663, 223] on tr "1 Customer Attributes Ocp Segment Is not null mode_edit delete_forever" at bounding box center [984, 237] width 710 height 30
drag, startPoint x: 1375, startPoint y: 379, endPoint x: 1377, endPoint y: 373, distance: 6.3
click at [1375, 379] on div "sl close more_vert Prioritize Customer Target Groups library_add create_new_fol…" at bounding box center [863, 429] width 1029 height 622
click at [75, 306] on span "Execute" at bounding box center [81, 304] width 101 height 7
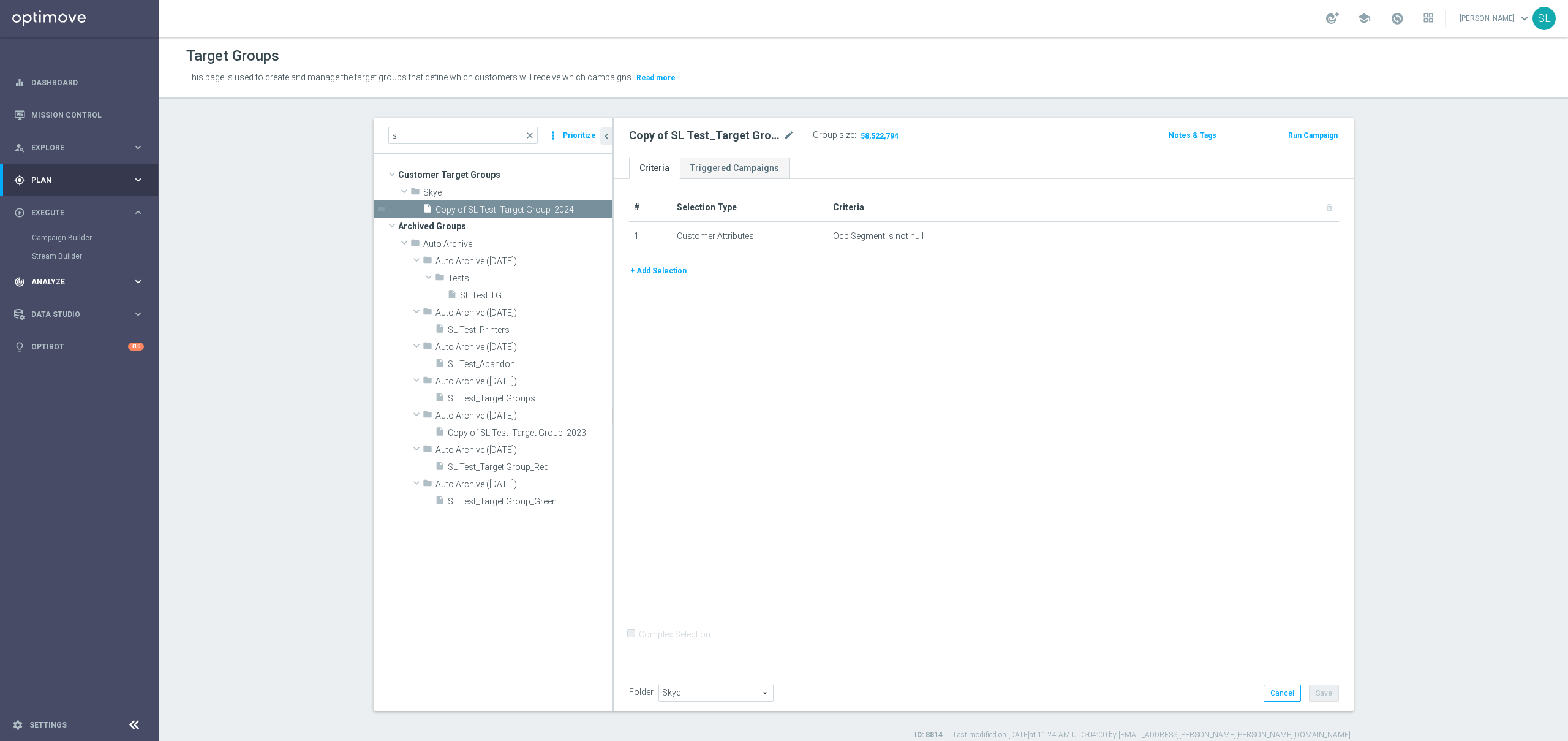
click at [107, 281] on span "Analyze" at bounding box center [81, 281] width 101 height 7
click at [57, 272] on link "Customer 360" at bounding box center [79, 270] width 95 height 10
